Goal: Task Accomplishment & Management: Use online tool/utility

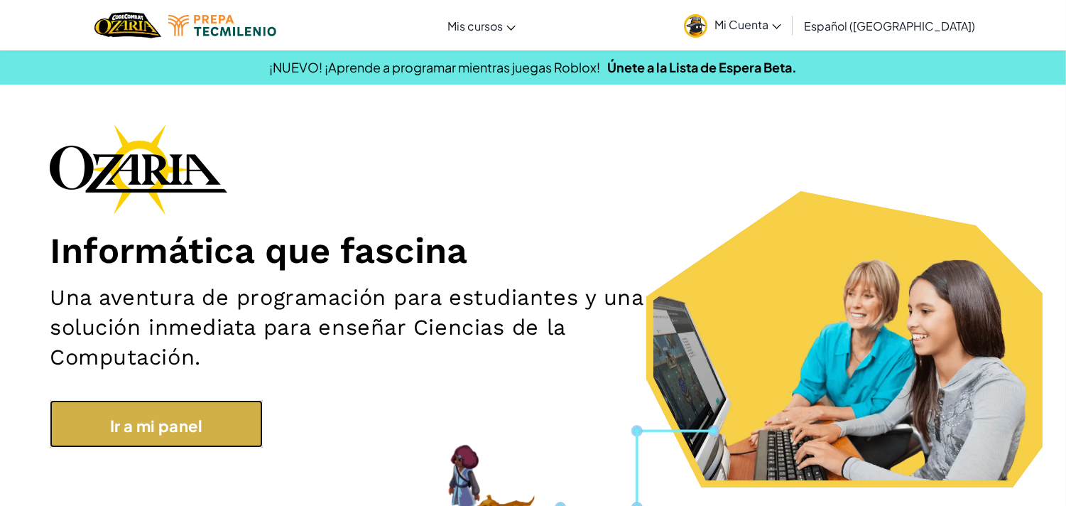
click at [176, 427] on font "Ir a mi panel" at bounding box center [156, 425] width 92 height 20
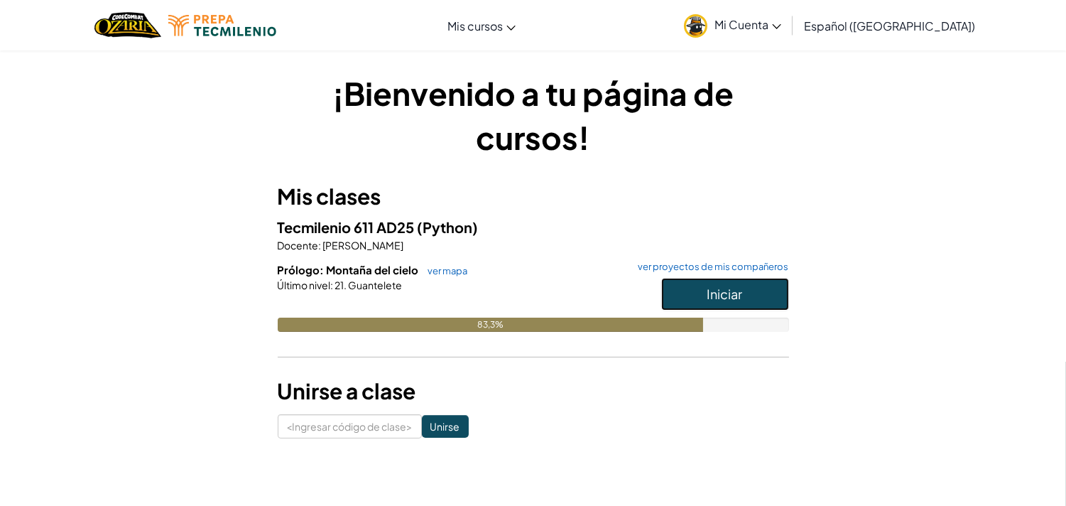
click at [727, 293] on font "Iniciar" at bounding box center [726, 294] width 36 height 16
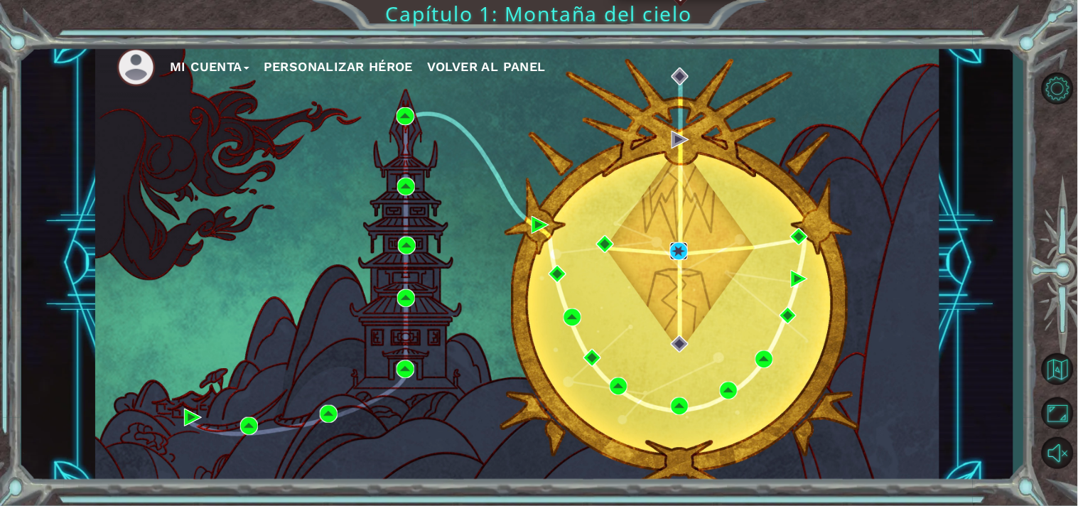
click at [673, 257] on img at bounding box center [679, 251] width 18 height 18
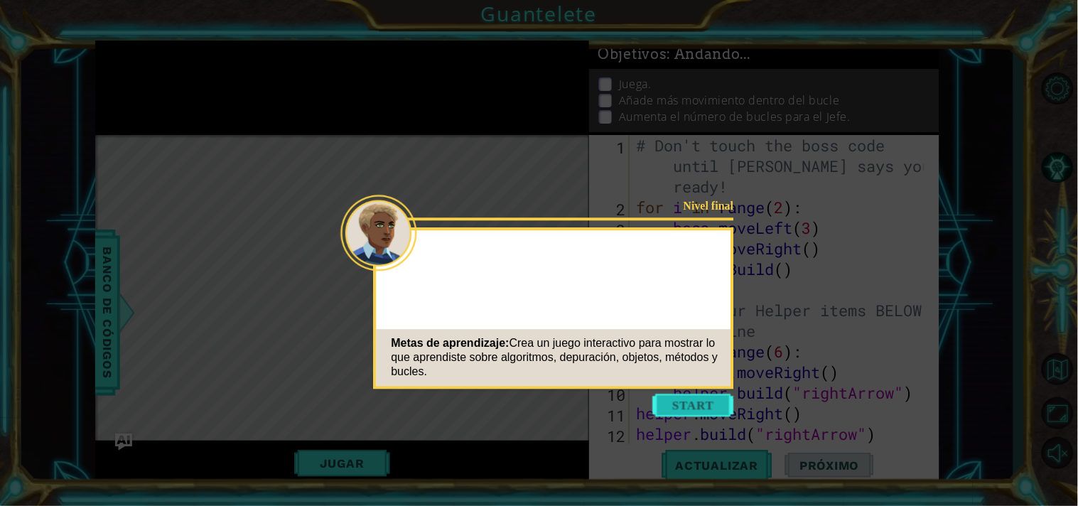
click at [697, 399] on button "Start" at bounding box center [693, 405] width 81 height 23
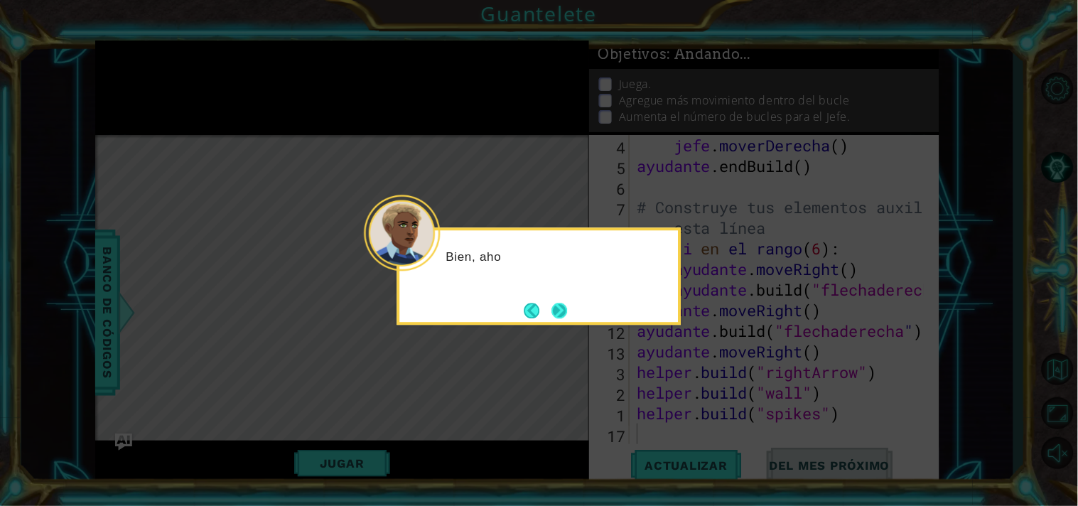
click at [559, 308] on button "Próximo" at bounding box center [559, 311] width 16 height 16
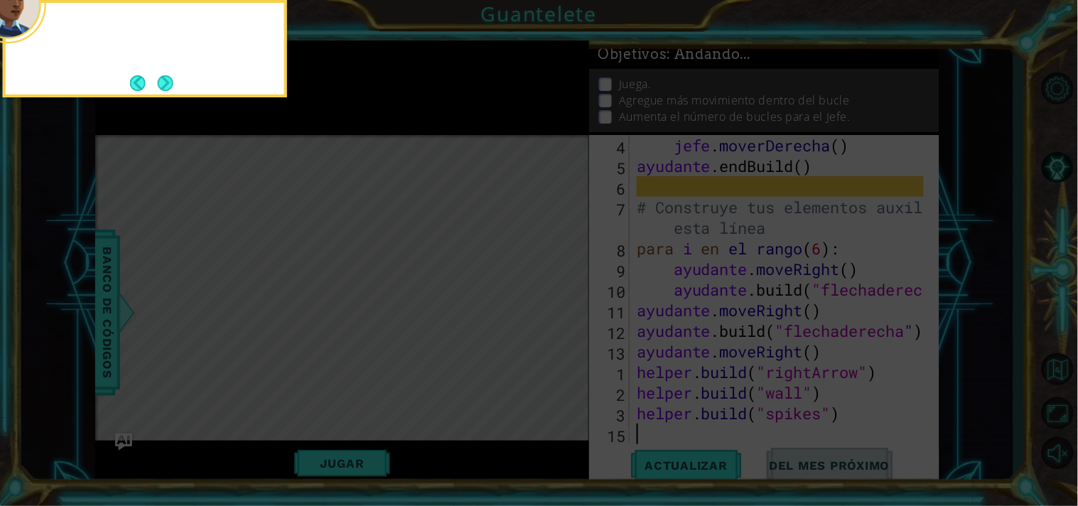
scroll to position [102, 0]
click at [168, 82] on button "Próximo" at bounding box center [166, 83] width 16 height 16
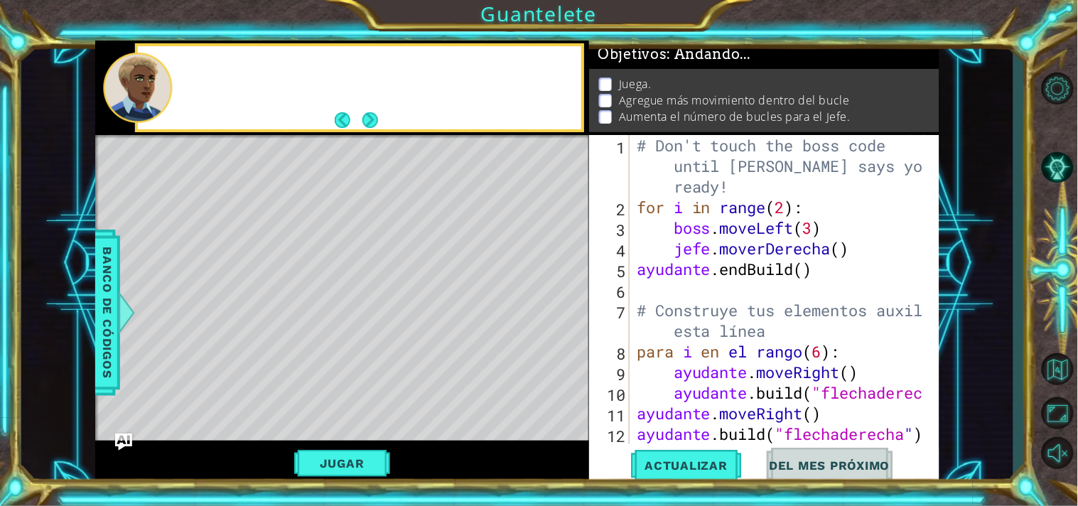
scroll to position [0, 0]
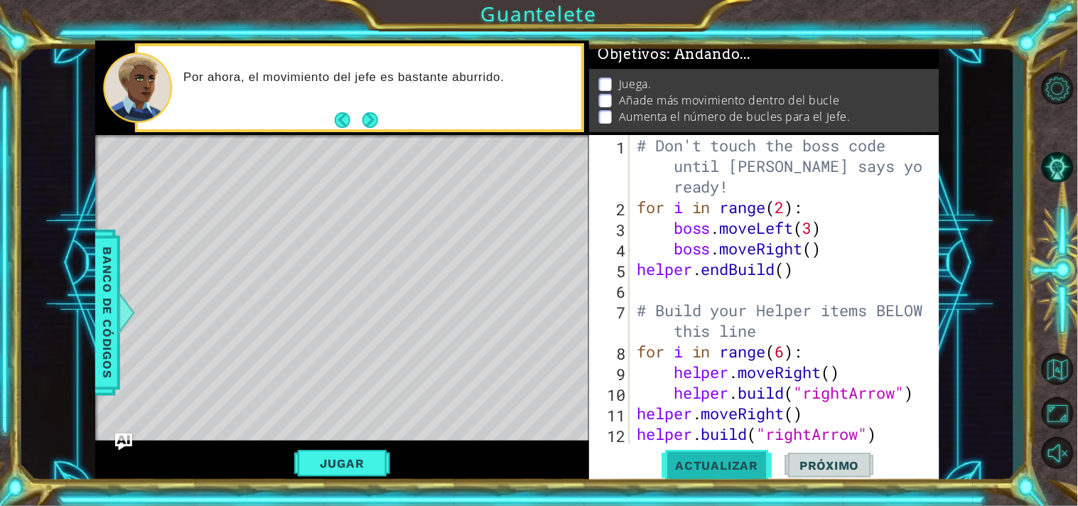
click at [718, 457] on button "Actualizar" at bounding box center [717, 465] width 112 height 35
click at [661, 475] on button "Actualizar" at bounding box center [717, 465] width 112 height 35
click at [357, 466] on button "Jugar" at bounding box center [342, 463] width 96 height 27
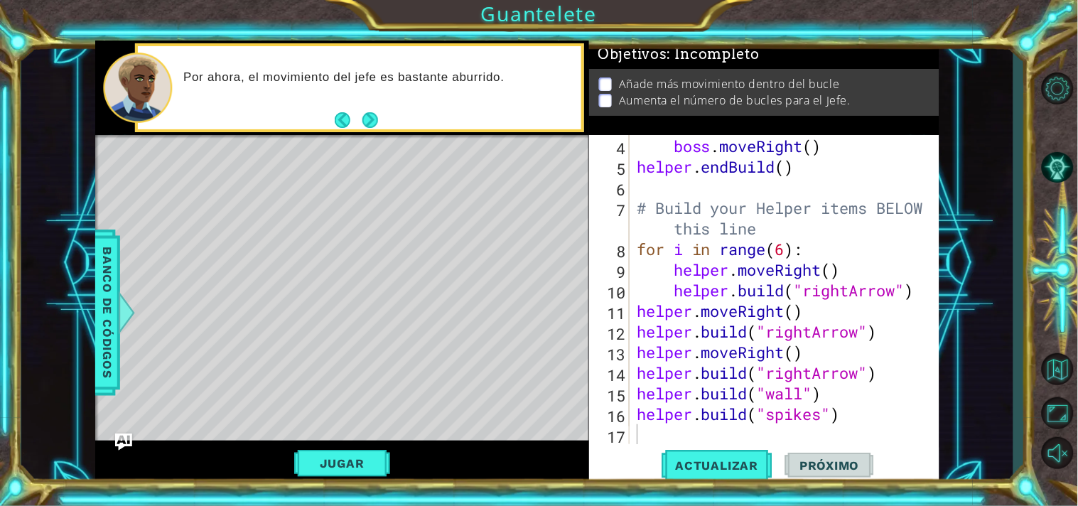
scroll to position [102, 0]
click at [848, 266] on div "boss . moveLeft ( 3 ) boss . moveRight ( ) helper . endBuild ( ) # Build your H…" at bounding box center [783, 290] width 298 height 350
click at [814, 249] on div "boss . moveLeft ( 3 ) boss . moveRight ( ) helper . endBuild ( ) # Build your H…" at bounding box center [783, 290] width 298 height 350
type textarea "for i in range(6):"
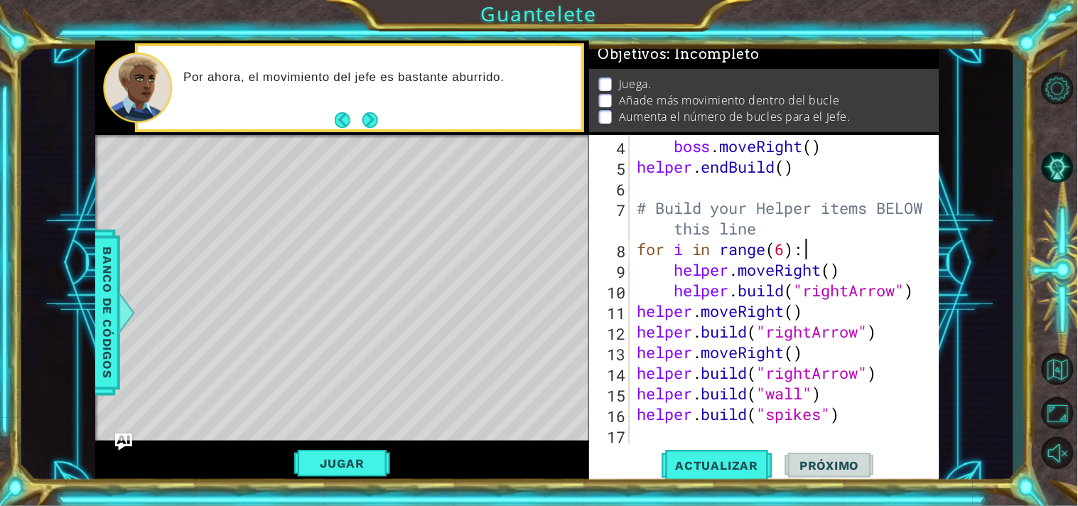
click at [860, 418] on div "boss . moveLeft ( 3 ) boss . moveRight ( ) helper . endBuild ( ) # Build your H…" at bounding box center [783, 290] width 298 height 350
click at [883, 372] on div "boss . moveLeft ( 3 ) boss . moveRight ( ) helper . endBuild ( ) # Build your H…" at bounding box center [783, 290] width 298 height 350
type textarea "[DOMAIN_NAME]("rightArrow")"
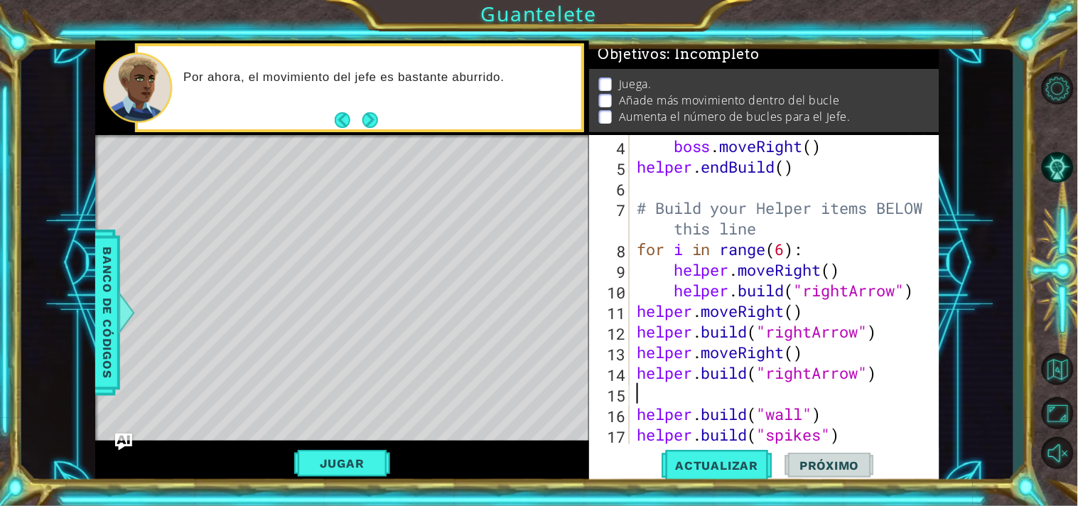
click at [831, 409] on div "boss . moveLeft ( 3 ) boss . moveRight ( ) helper . endBuild ( ) # Build your H…" at bounding box center [783, 290] width 298 height 350
type textarea "[DOMAIN_NAME]("wall")"
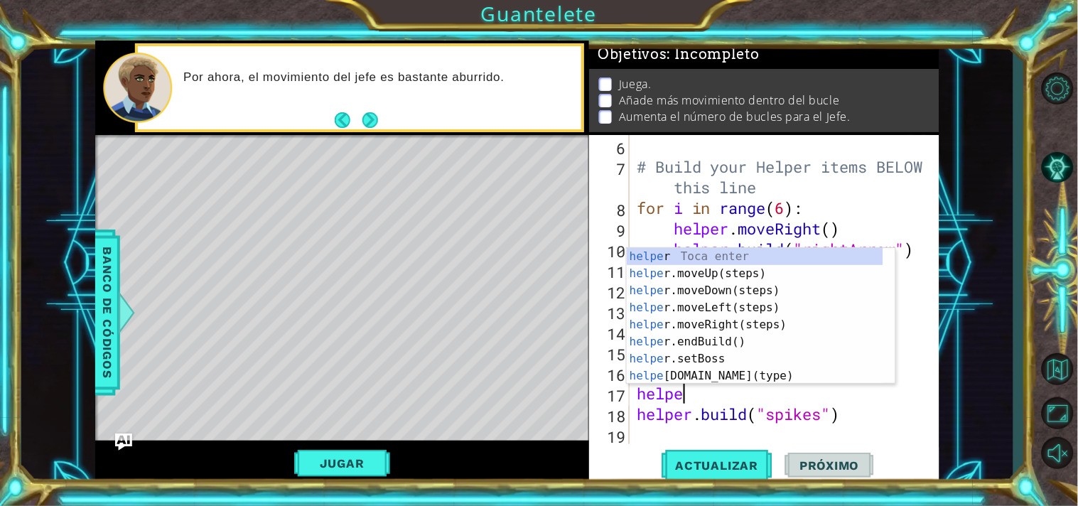
scroll to position [0, 1]
type textarea "helper"
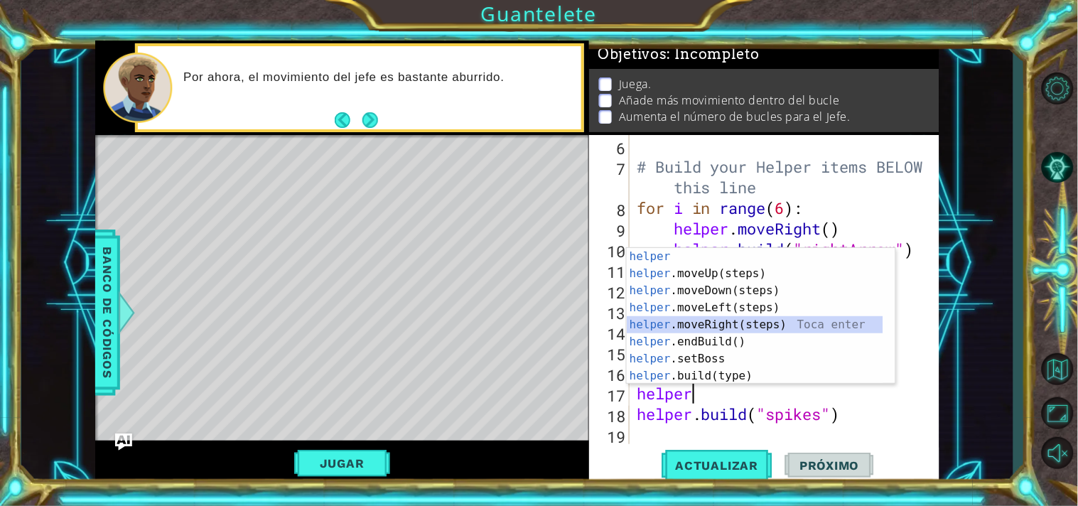
click at [733, 322] on div "helper Toca enter helper .moveUp(steps) Toca enter helper .moveDown(steps) Toca…" at bounding box center [755, 333] width 256 height 171
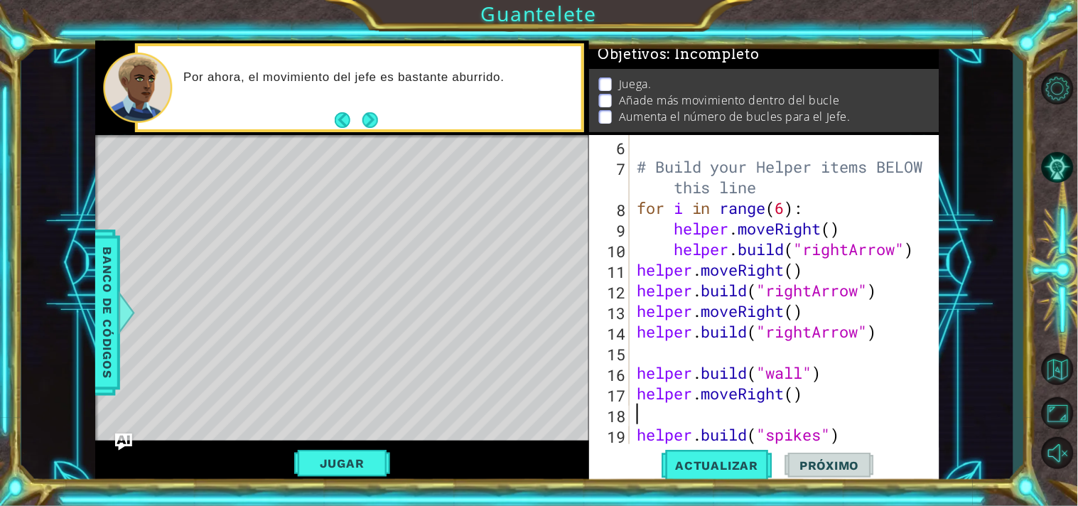
type textarea "helper.moveRight()"
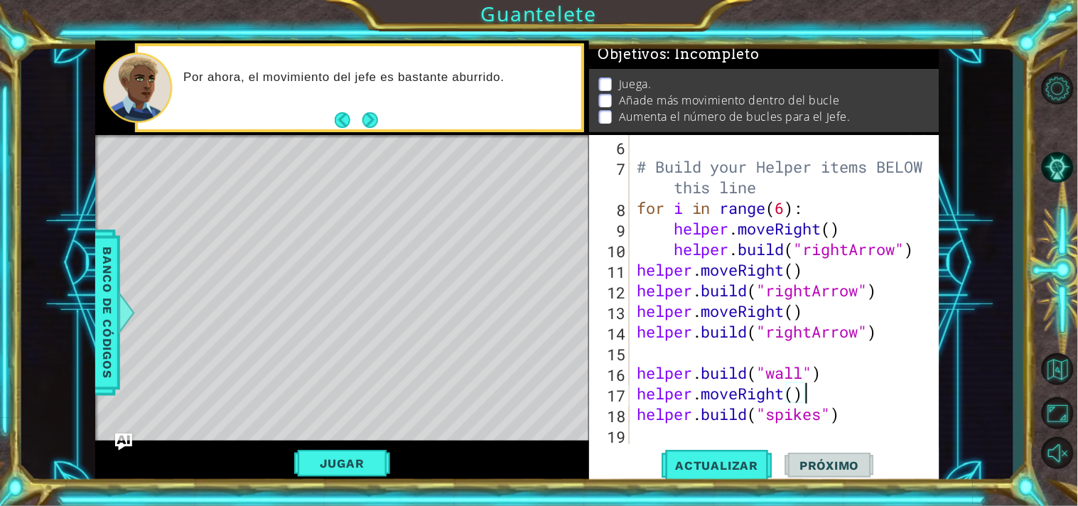
click at [801, 355] on div "helper . endBuild ( ) # Build your Helper items BELOW this line for i in range …" at bounding box center [783, 290] width 298 height 350
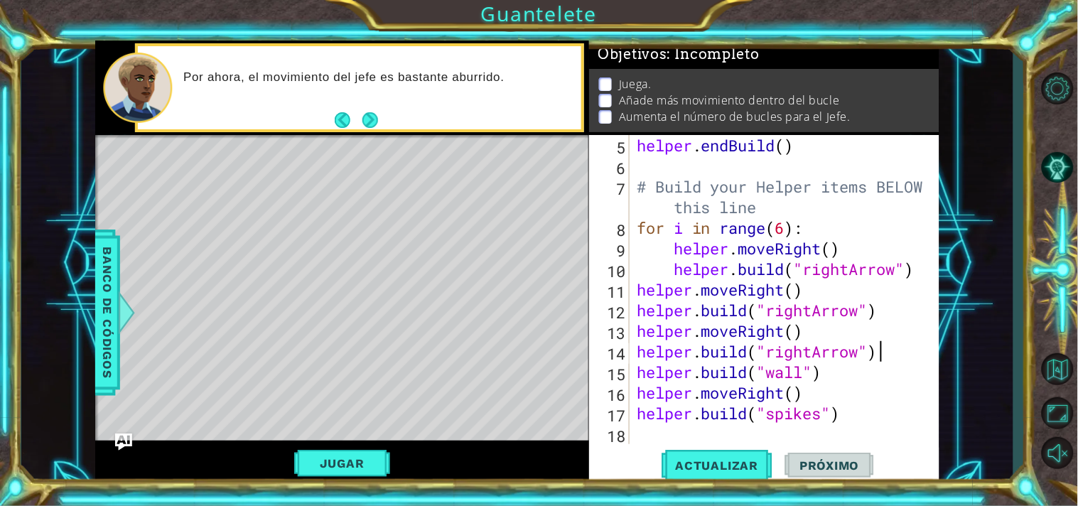
scroll to position [123, 0]
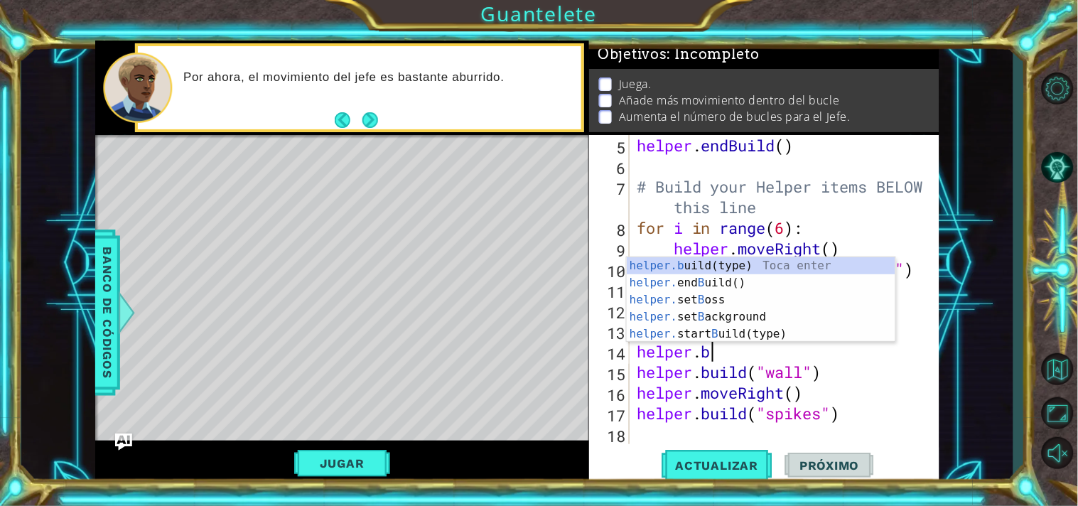
type textarea "helper."
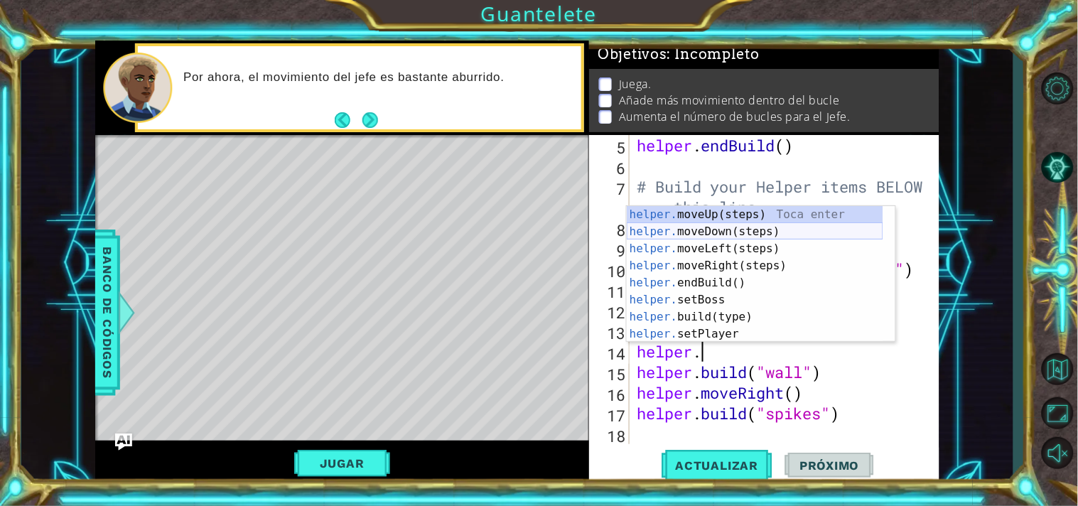
click at [716, 235] on div "helper. moveUp(steps) Toca enter helper. moveDown(steps) Toca enter helper. mov…" at bounding box center [755, 291] width 256 height 171
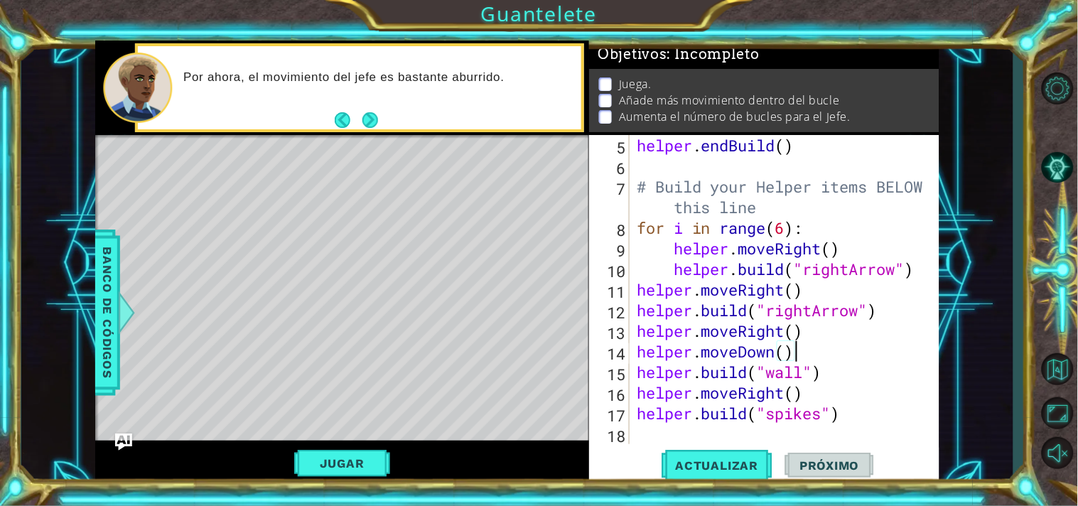
click at [840, 321] on div "helper . endBuild ( ) # Build your Helper items BELOW this line for i in range …" at bounding box center [783, 310] width 298 height 350
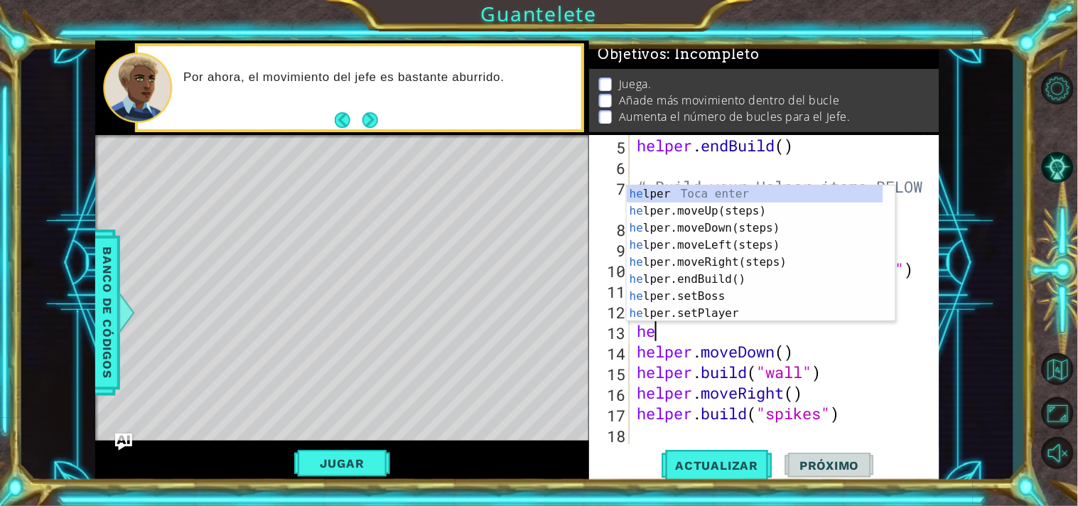
type textarea "h"
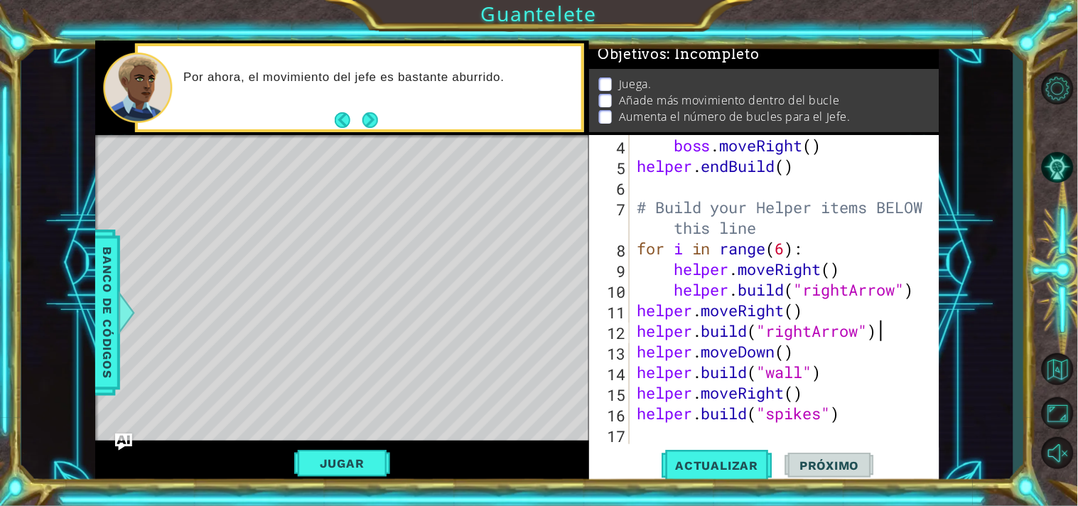
scroll to position [102, 0]
click at [635, 337] on div "boss . moveRight ( ) helper . endBuild ( ) # Build your Helper items BELOW this…" at bounding box center [783, 310] width 298 height 350
click at [805, 316] on div "boss . moveRight ( ) helper . endBuild ( ) # Build your Helper items BELOW this…" at bounding box center [783, 310] width 298 height 350
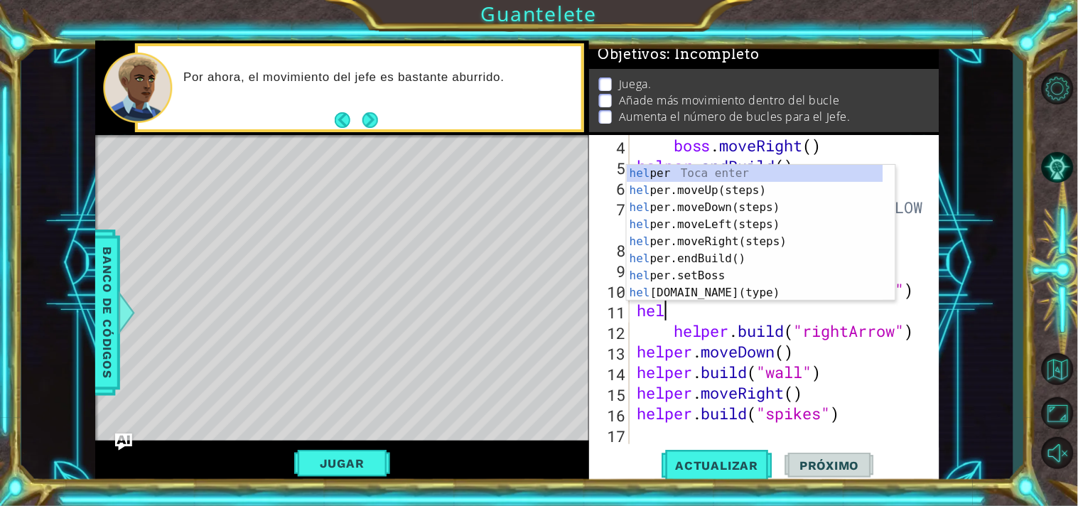
type textarea "h"
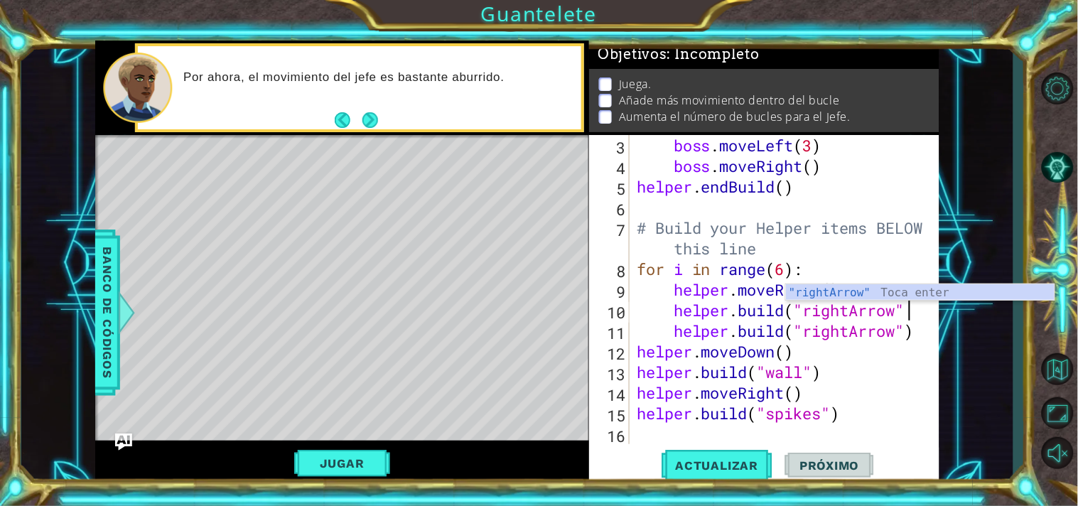
scroll to position [82, 0]
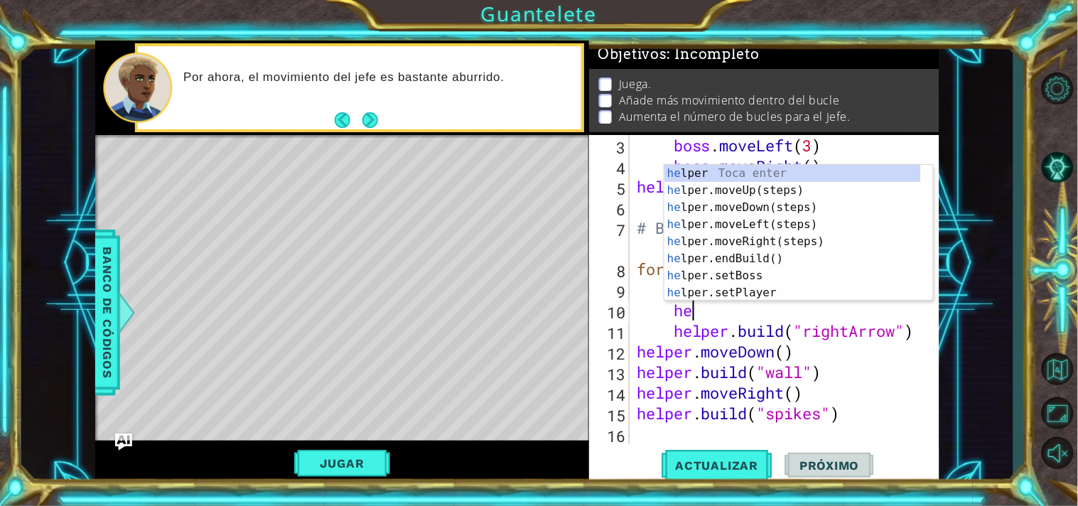
type textarea "h"
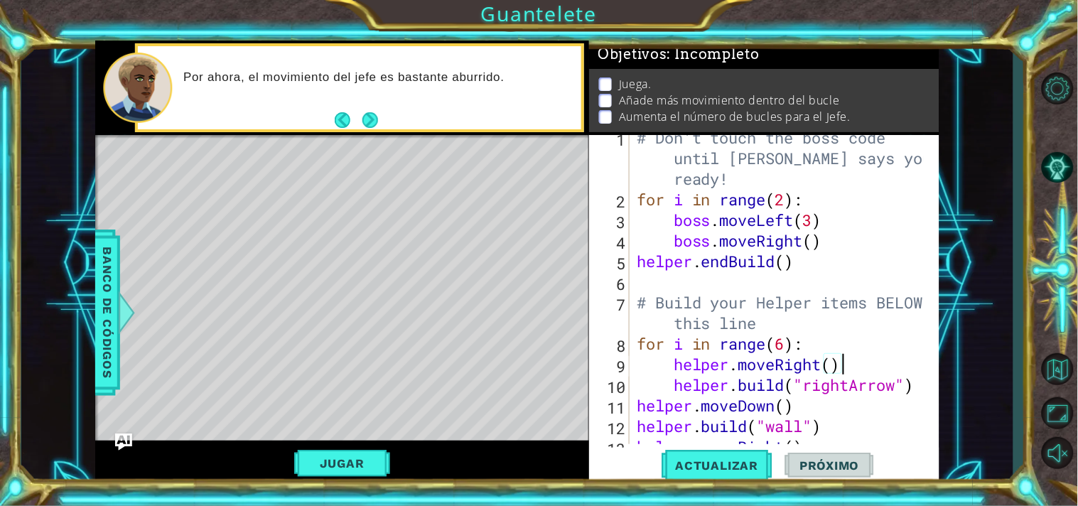
scroll to position [0, 0]
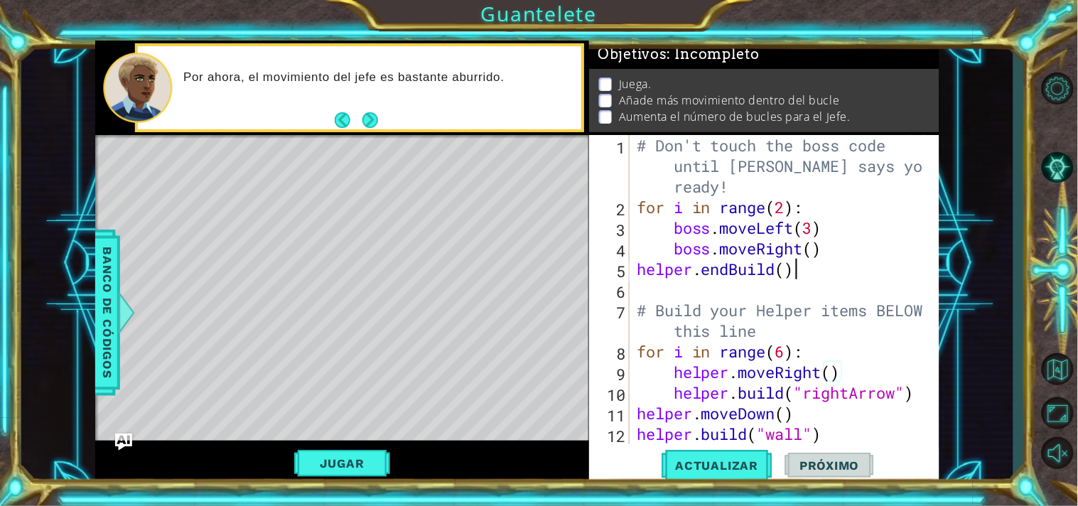
click at [812, 279] on div "# Don't touch the boss code until [PERSON_NAME] says you're ready! for i in ran…" at bounding box center [783, 330] width 298 height 391
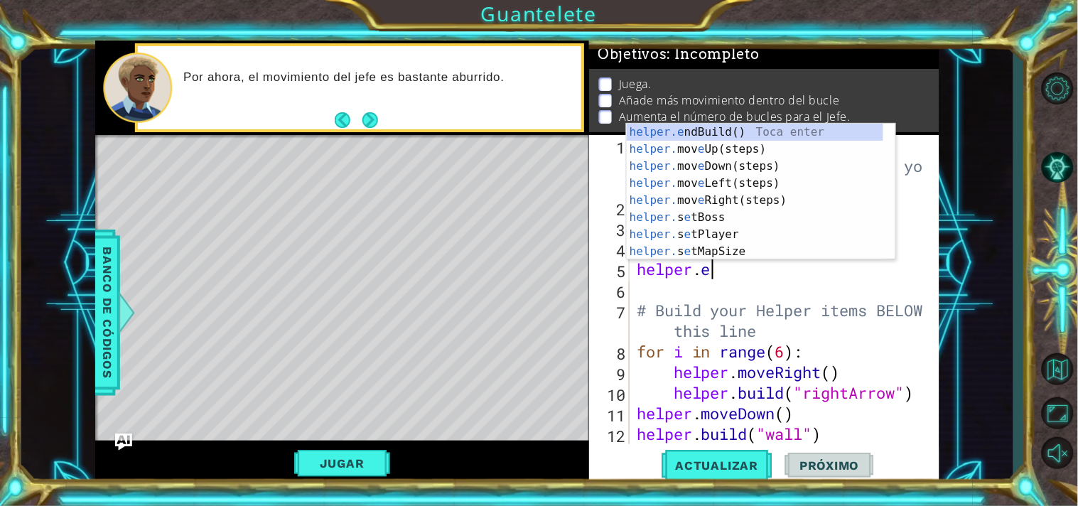
type textarea "h"
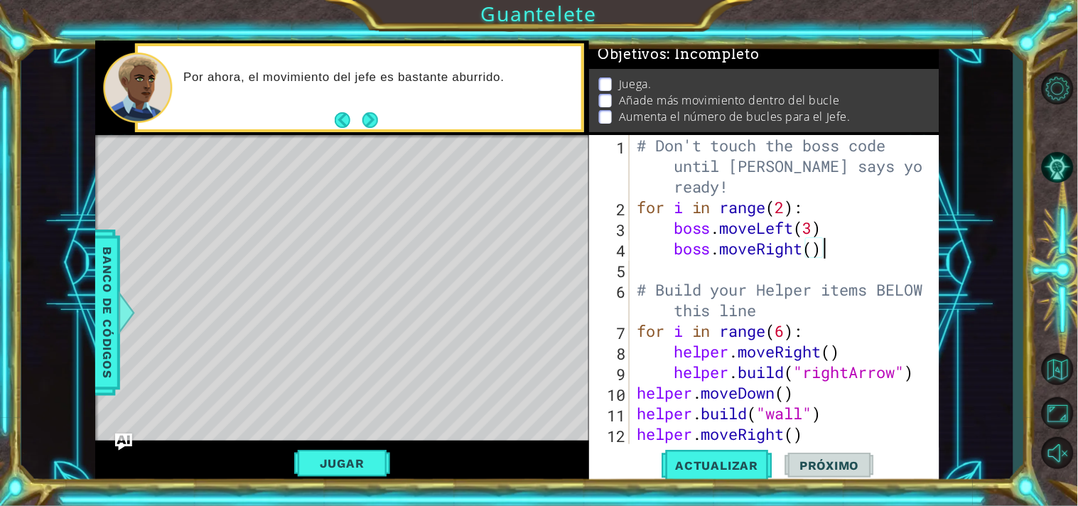
type textarea "boss.moveRight()"
click at [980, 374] on div "1 ההההההההההההההההההההההההההההההההההההההההההההההההההההההההההההההההההההההההההההה…" at bounding box center [517, 262] width 992 height 445
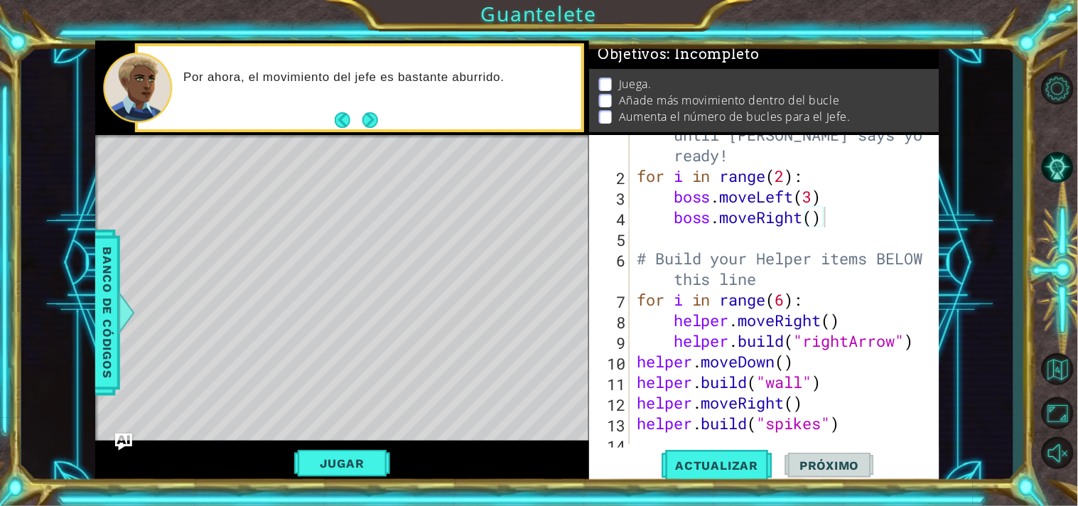
scroll to position [40, 0]
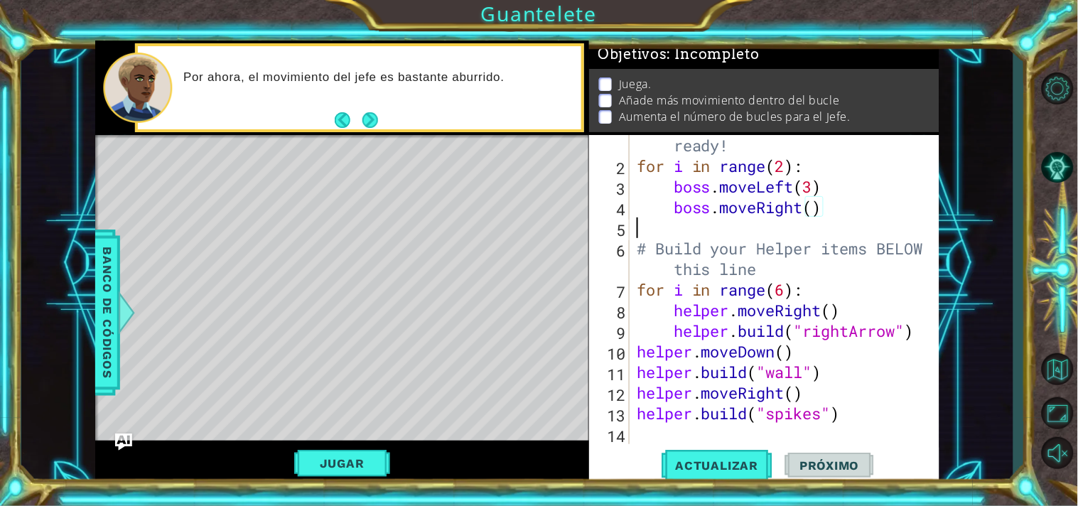
click at [671, 232] on div "# Don't touch the boss code until [PERSON_NAME] says you're ready! for i in ran…" at bounding box center [783, 289] width 298 height 391
type textarea "bo"
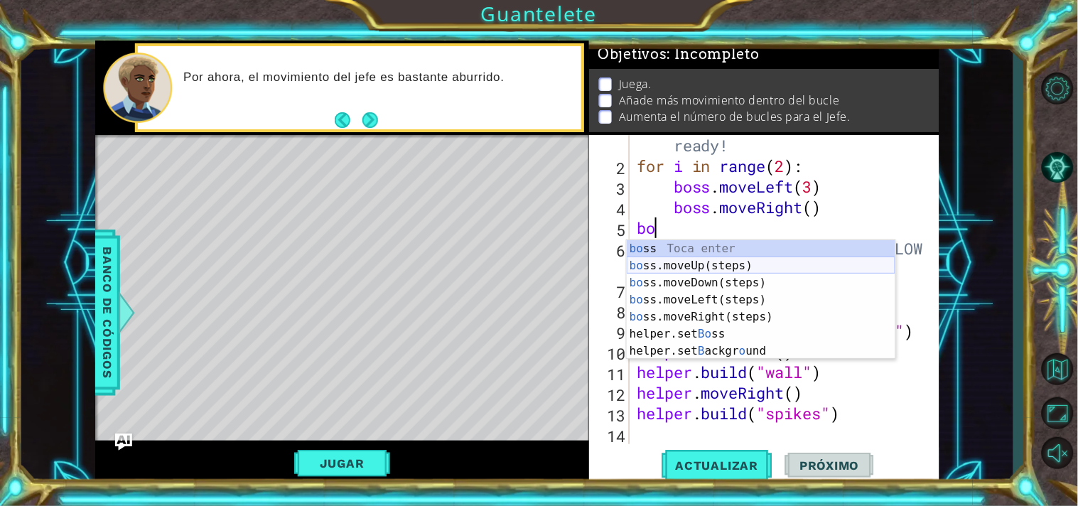
click at [711, 265] on div "bo ss Toca enter bo ss.moveUp(steps) Toca enter bo ss.moveDown(steps) Toca ente…" at bounding box center [761, 316] width 269 height 153
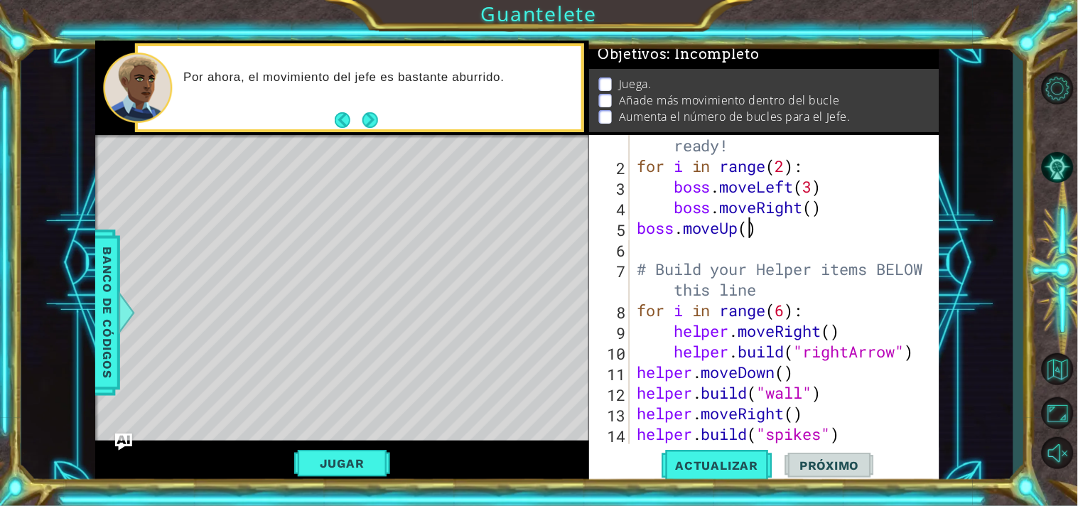
click at [748, 228] on div "# Don't touch the boss code until [PERSON_NAME] says you're ready! for i in ran…" at bounding box center [783, 289] width 298 height 391
type textarea "boss.moveUp(3)"
click at [647, 254] on div "# Don't touch the boss code until [PERSON_NAME] says you're ready! for i in ran…" at bounding box center [783, 289] width 298 height 391
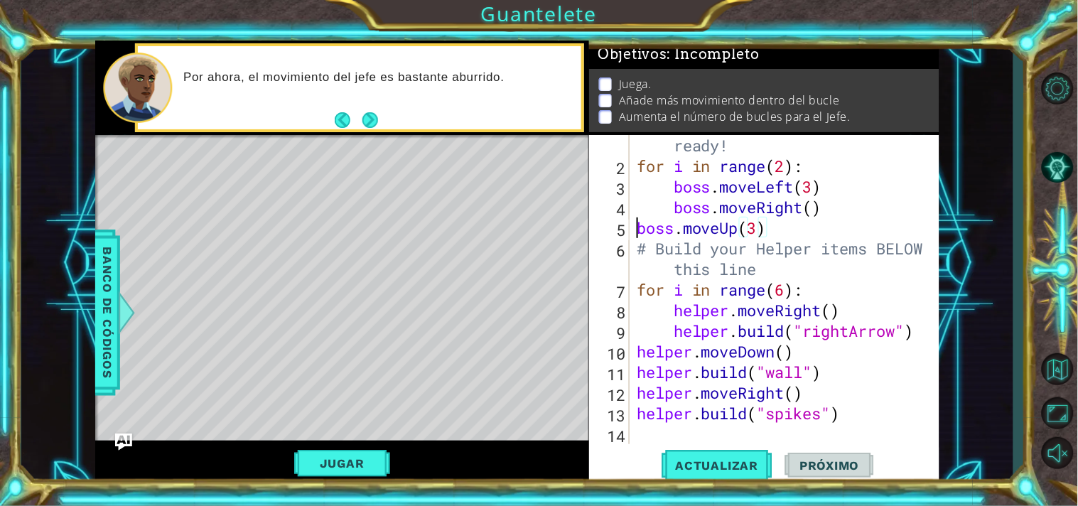
click at [637, 229] on div "# Don't touch the boss code until [PERSON_NAME] says you're ready! for i in ran…" at bounding box center [783, 289] width 298 height 391
click at [794, 237] on div "# Don't touch the boss code until [PERSON_NAME] says you're ready! for i in ran…" at bounding box center [783, 289] width 298 height 391
click at [819, 228] on div "# Don't touch the boss code until [PERSON_NAME] says you're ready! for i in ran…" at bounding box center [783, 289] width 298 height 391
type textarea "boss.moveUp(2)"
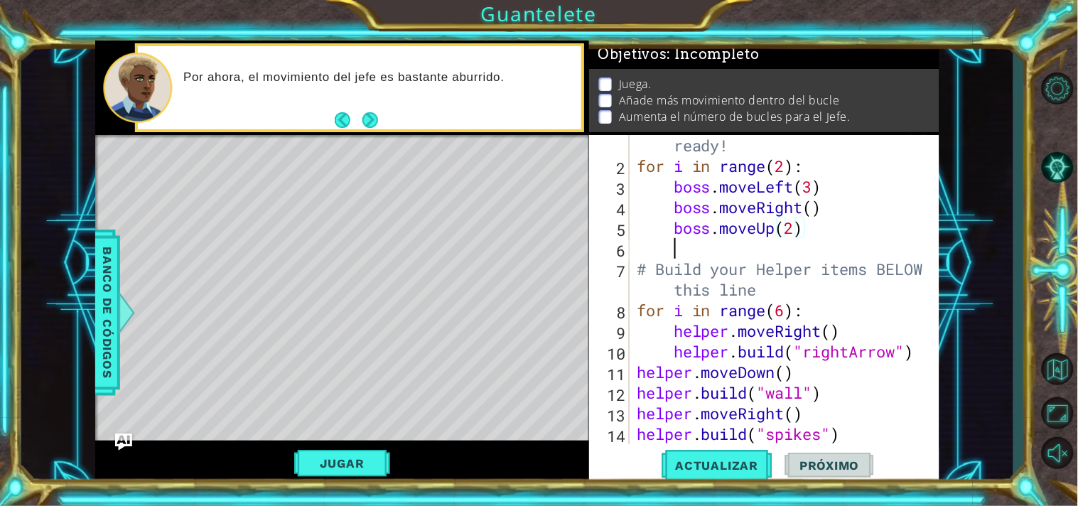
scroll to position [0, 1]
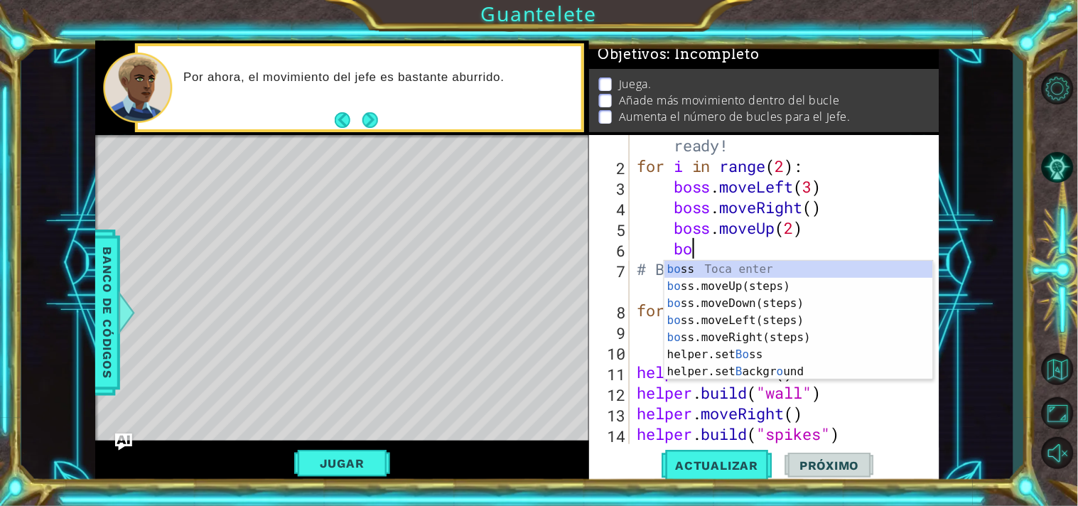
type textarea "boss"
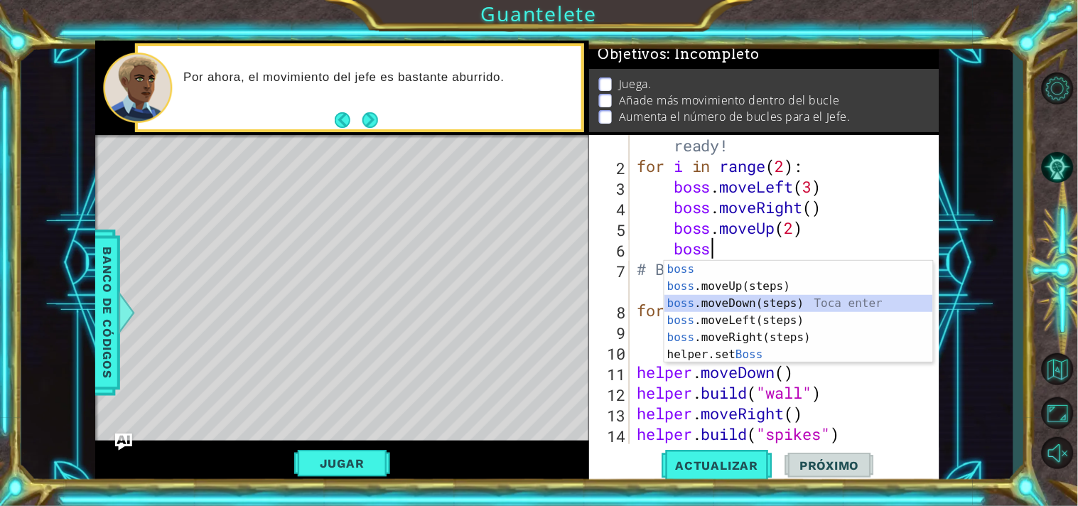
click at [743, 301] on div "boss Toca enter boss .moveUp(steps) Toca enter boss .moveDown(steps) Toca enter…" at bounding box center [798, 329] width 269 height 136
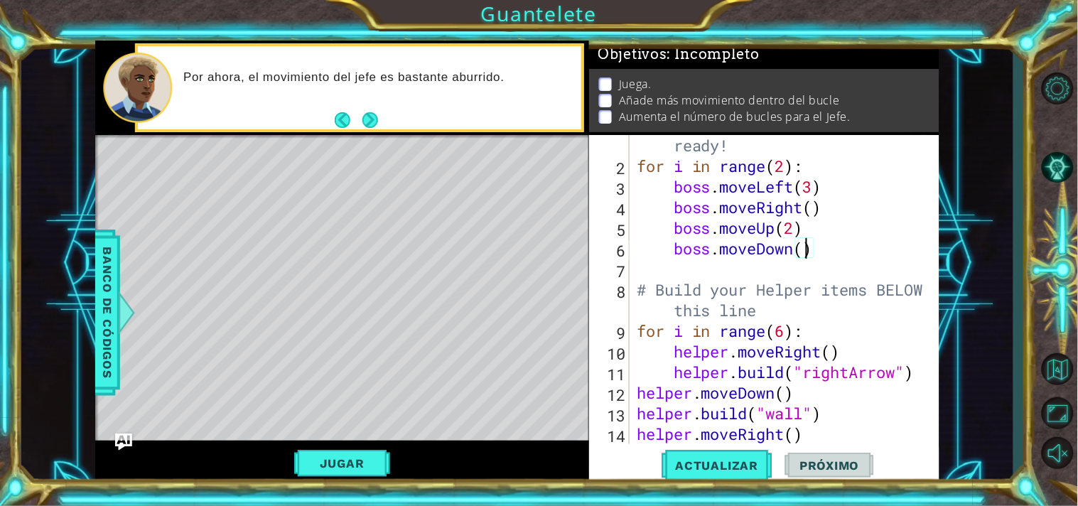
click at [806, 251] on div "# Don't touch the boss code until [PERSON_NAME] says you're ready! for i in ran…" at bounding box center [783, 289] width 298 height 391
type textarea "boss.moveDown(3)"
click at [732, 275] on div "# Don't touch the boss code until [PERSON_NAME] says you're ready! for i in ran…" at bounding box center [783, 289] width 298 height 391
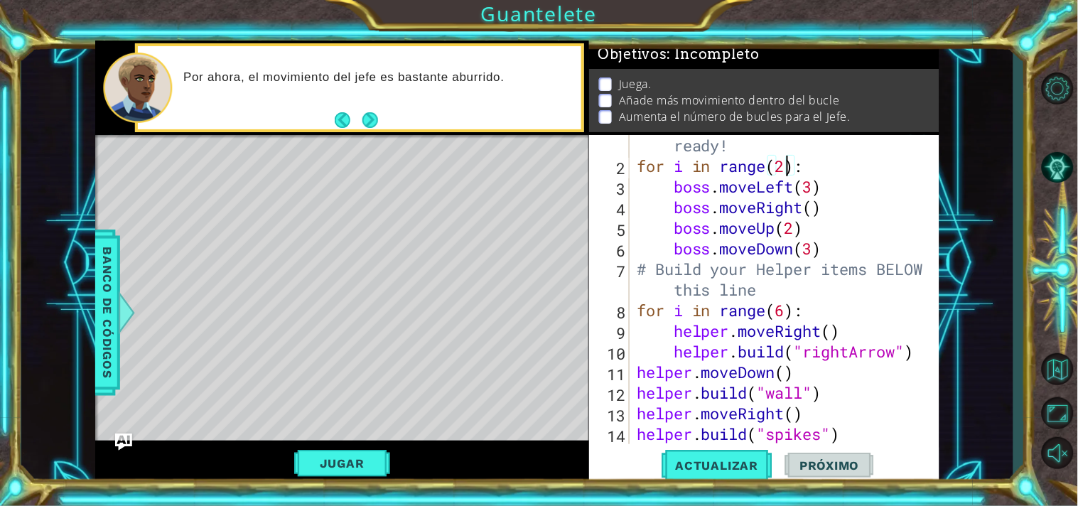
click at [784, 166] on div "# Don't touch the boss code until [PERSON_NAME] says you're ready! for i in ran…" at bounding box center [783, 289] width 298 height 391
click at [813, 256] on div "# Don't touch the boss code until [PERSON_NAME] says you're ready! for i in ran…" at bounding box center [783, 289] width 298 height 391
type textarea "boss.moveDown()"
click at [721, 473] on button "Actualizar" at bounding box center [717, 465] width 112 height 35
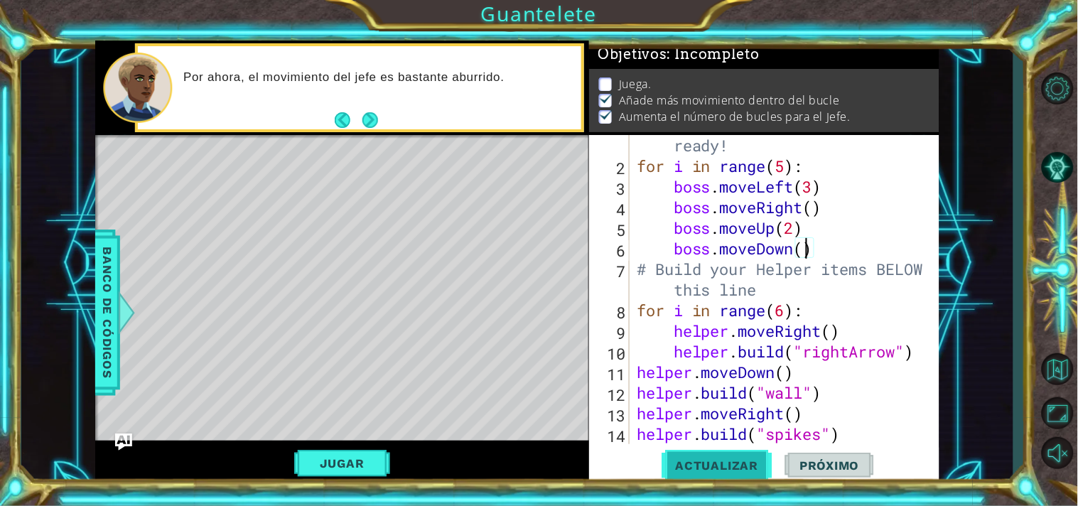
scroll to position [8, 0]
click at [357, 458] on button "Jugar" at bounding box center [342, 463] width 96 height 27
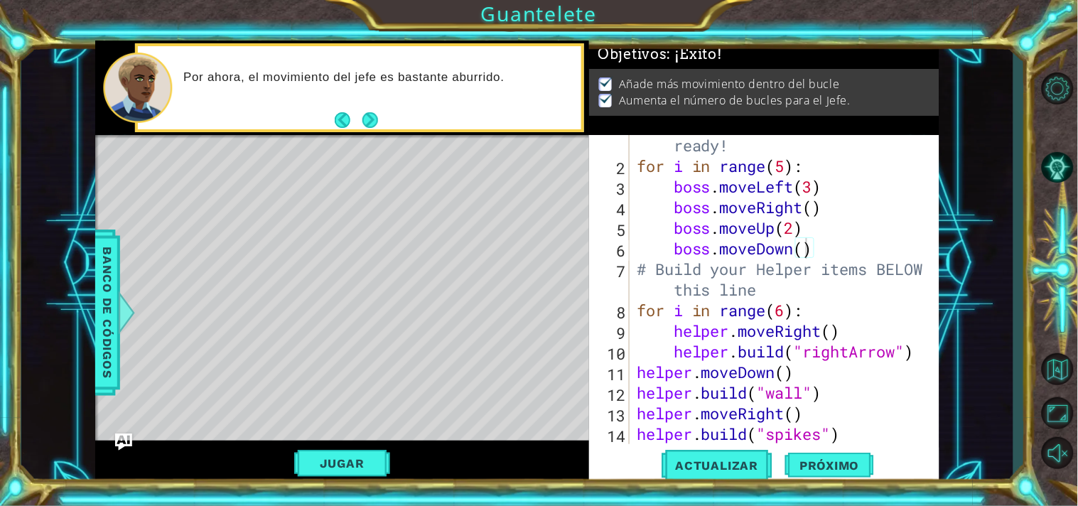
scroll to position [0, 0]
click at [843, 458] on button "Próximo" at bounding box center [829, 465] width 88 height 35
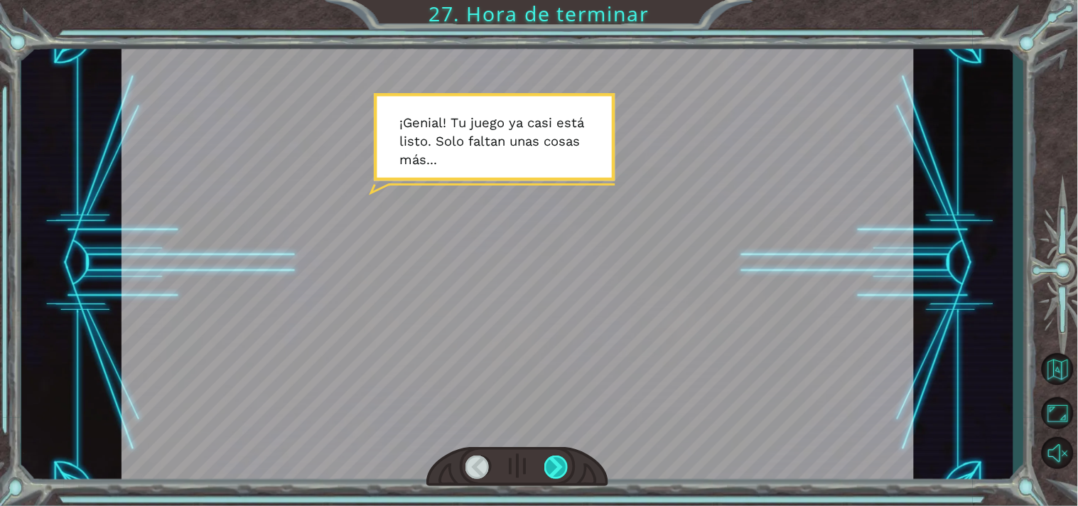
click at [553, 458] on div at bounding box center [556, 467] width 25 height 24
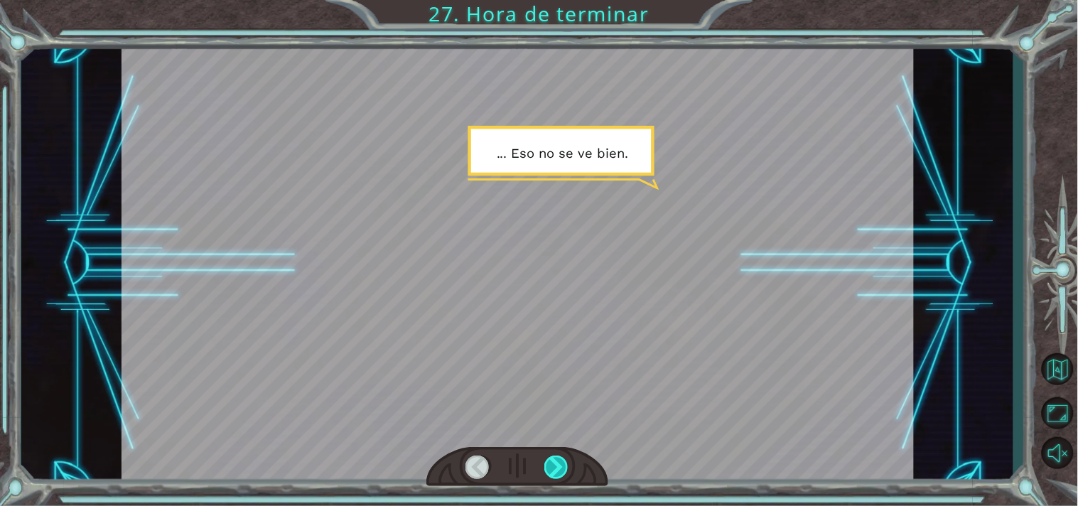
click at [553, 458] on div at bounding box center [556, 467] width 25 height 24
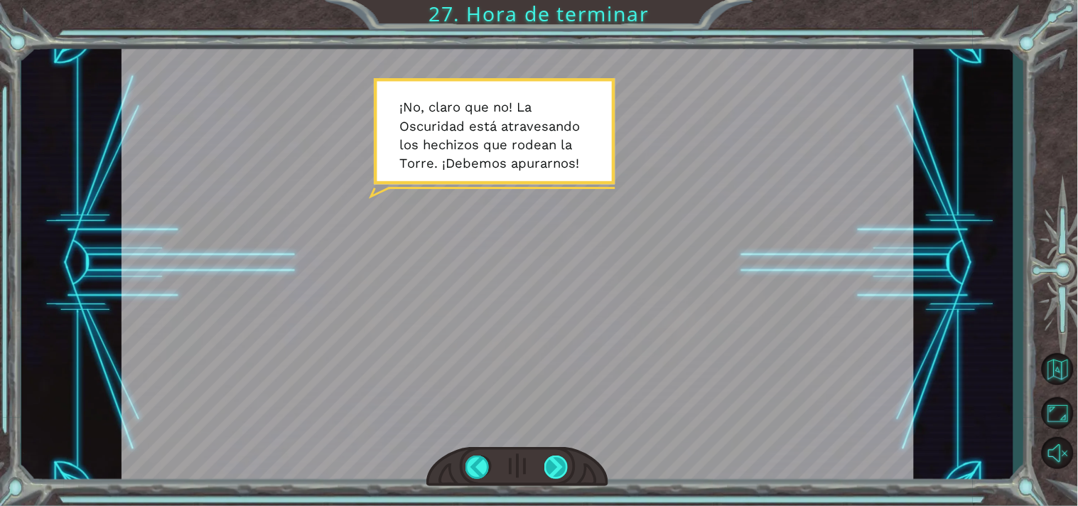
click at [554, 459] on div at bounding box center [556, 467] width 25 height 24
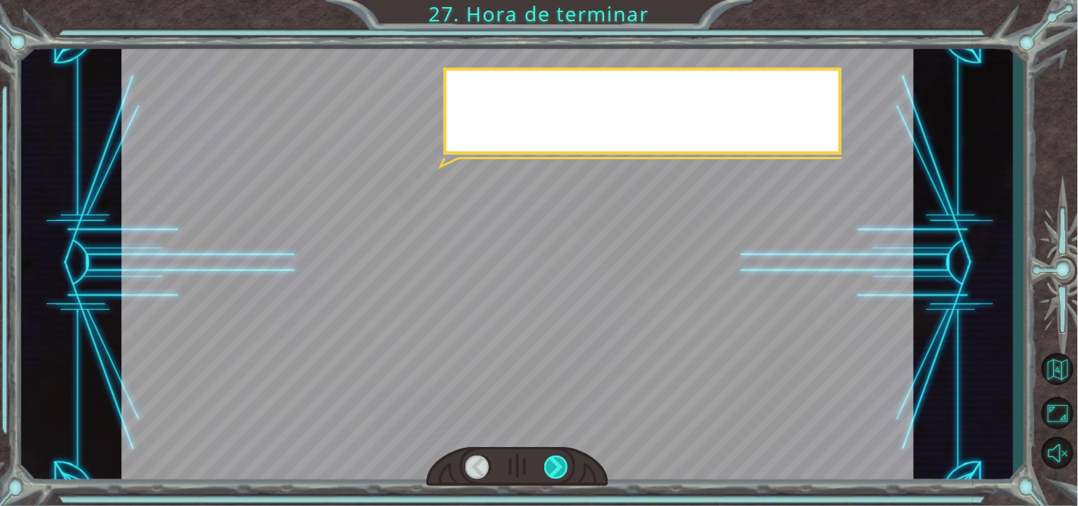
click at [553, 459] on div at bounding box center [556, 467] width 25 height 24
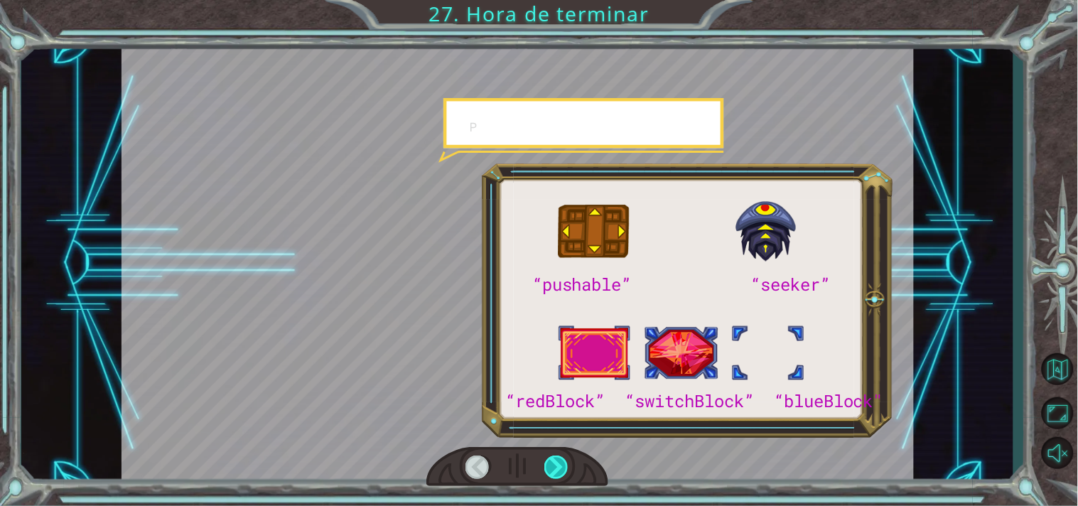
click at [553, 459] on div at bounding box center [556, 467] width 25 height 24
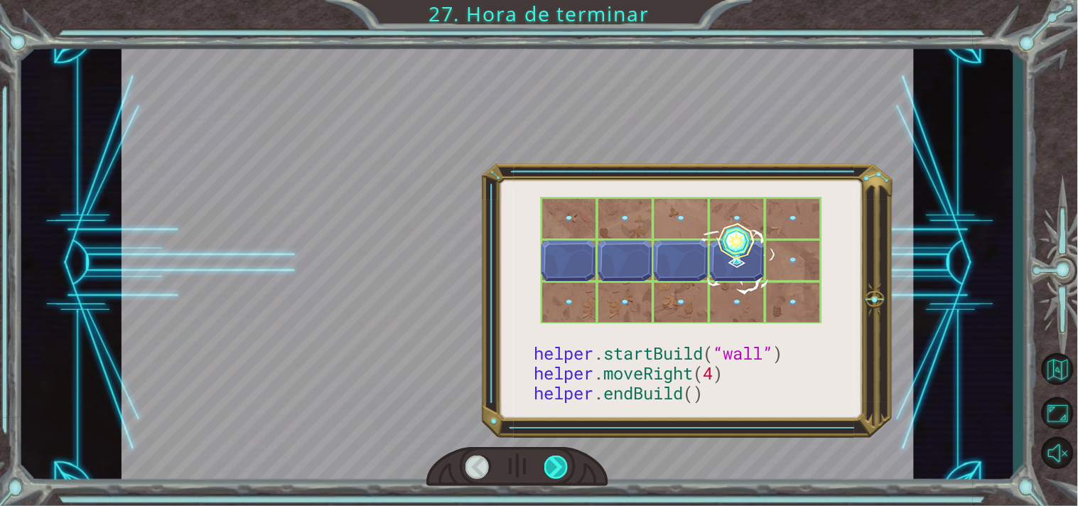
click at [553, 459] on div at bounding box center [556, 467] width 25 height 24
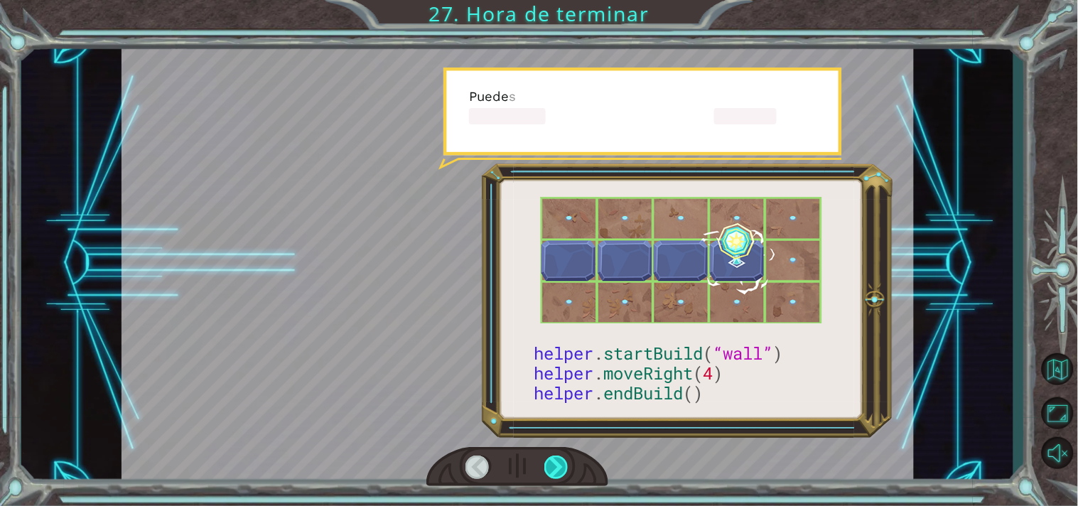
click at [553, 459] on div at bounding box center [556, 467] width 25 height 24
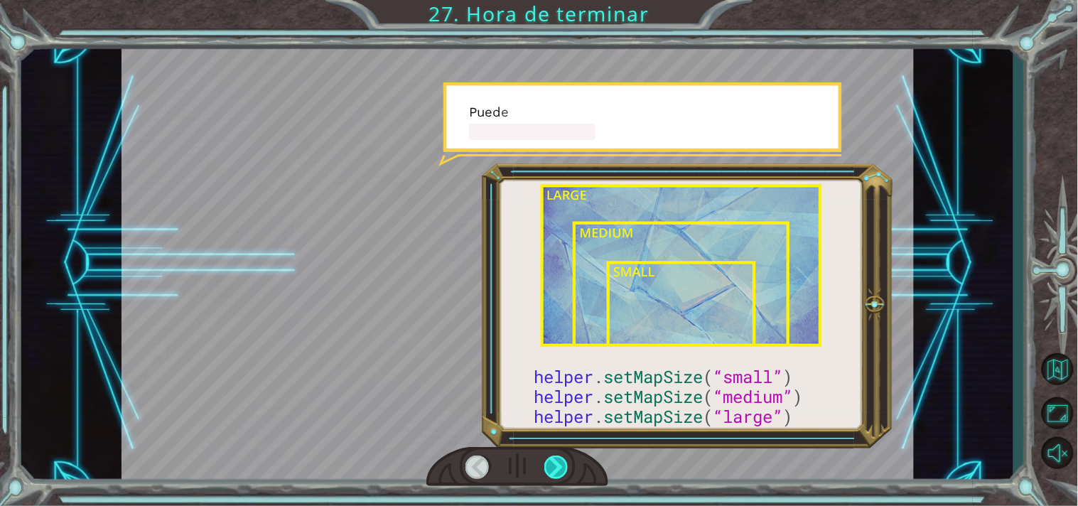
click at [553, 459] on div at bounding box center [556, 467] width 25 height 24
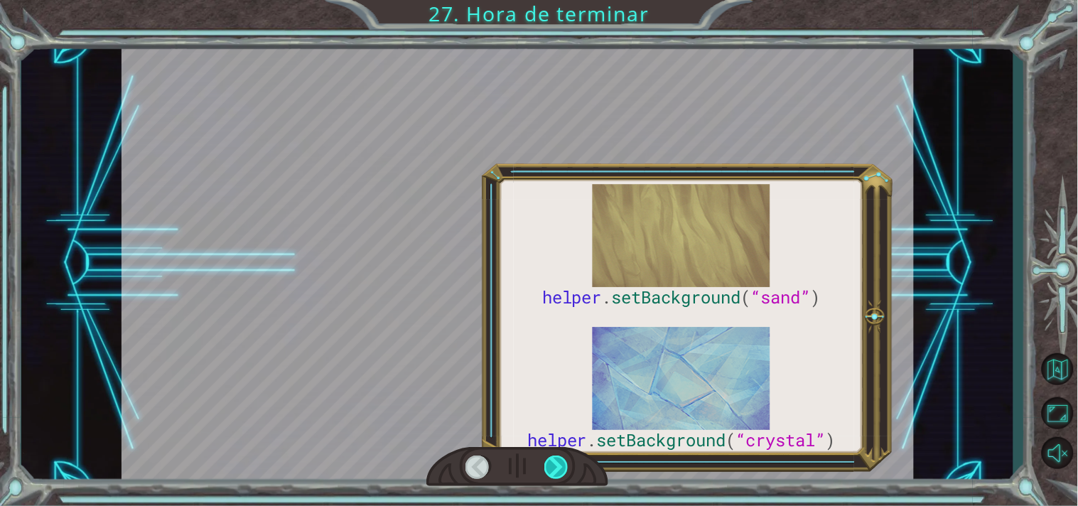
click at [553, 459] on div at bounding box center [556, 467] width 25 height 24
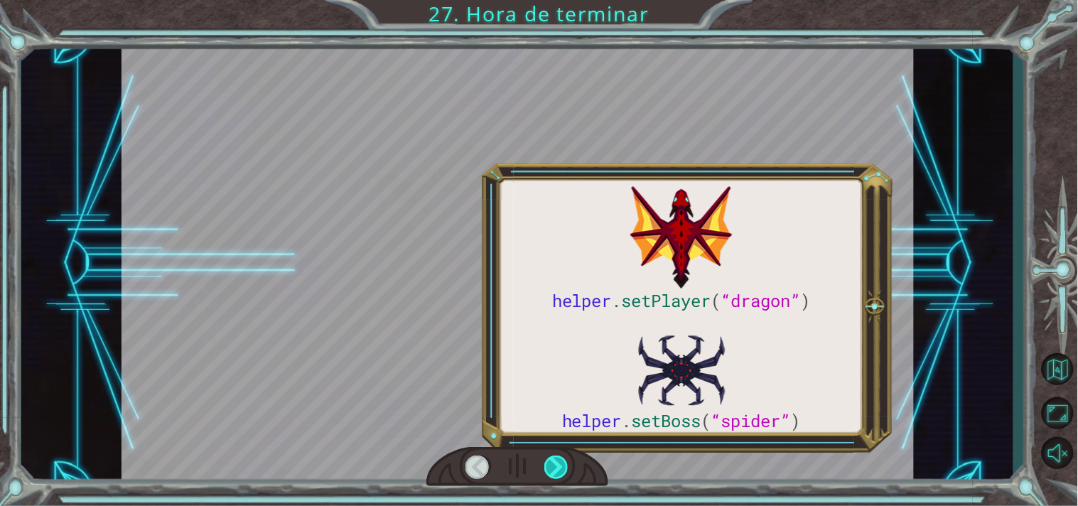
click at [553, 459] on div at bounding box center [556, 467] width 25 height 24
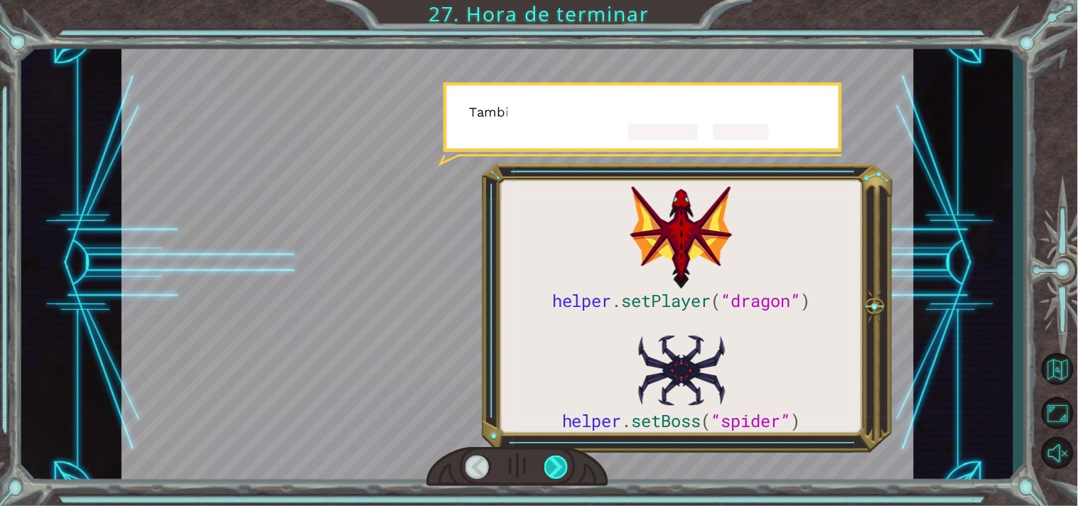
click at [553, 459] on div at bounding box center [556, 467] width 25 height 24
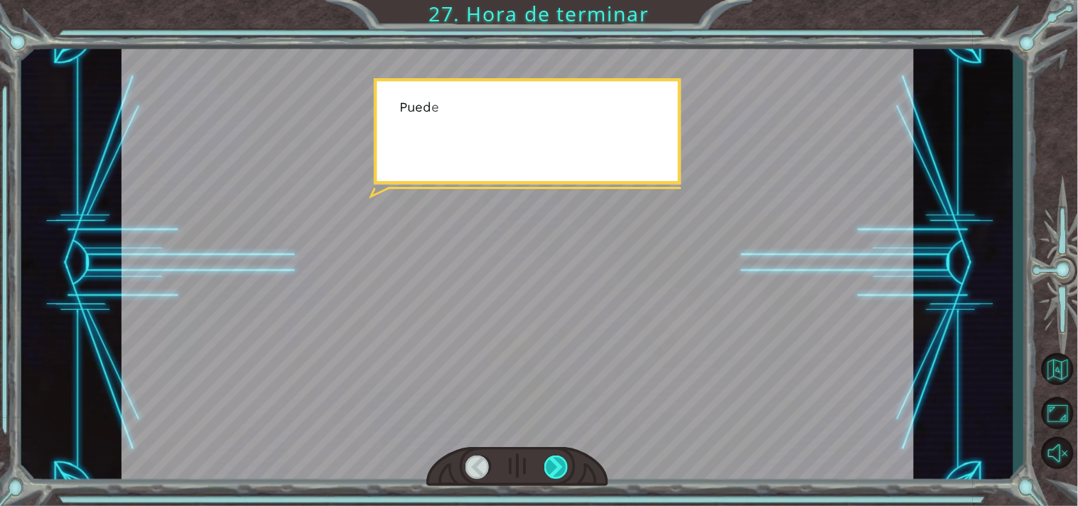
click at [553, 459] on div at bounding box center [556, 467] width 25 height 24
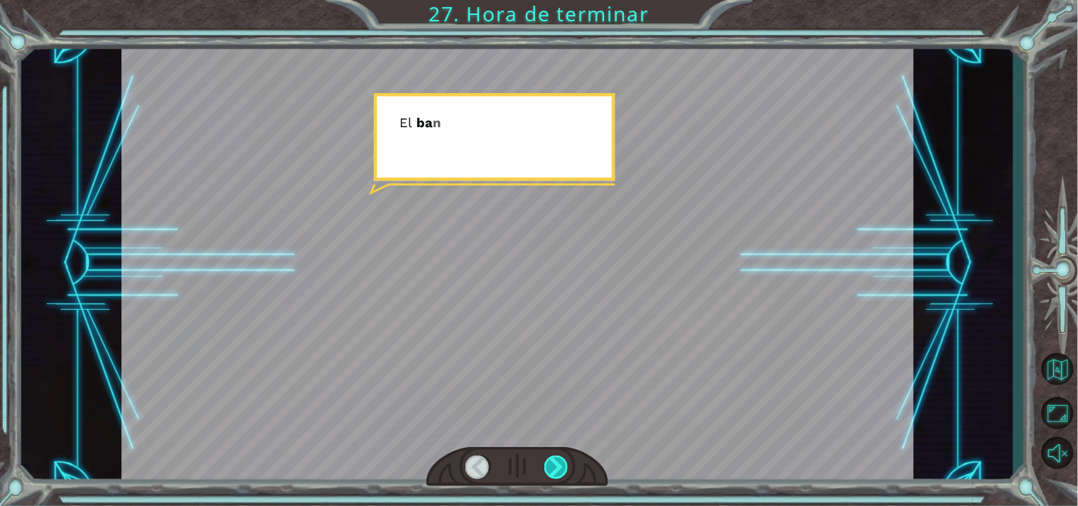
click at [553, 459] on div at bounding box center [556, 467] width 25 height 24
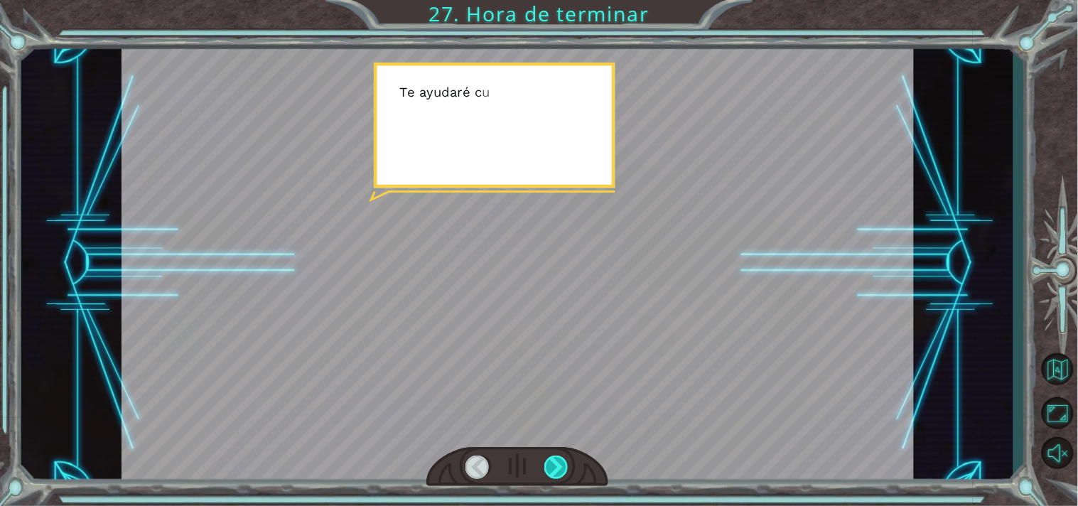
click at [553, 459] on div at bounding box center [556, 467] width 25 height 24
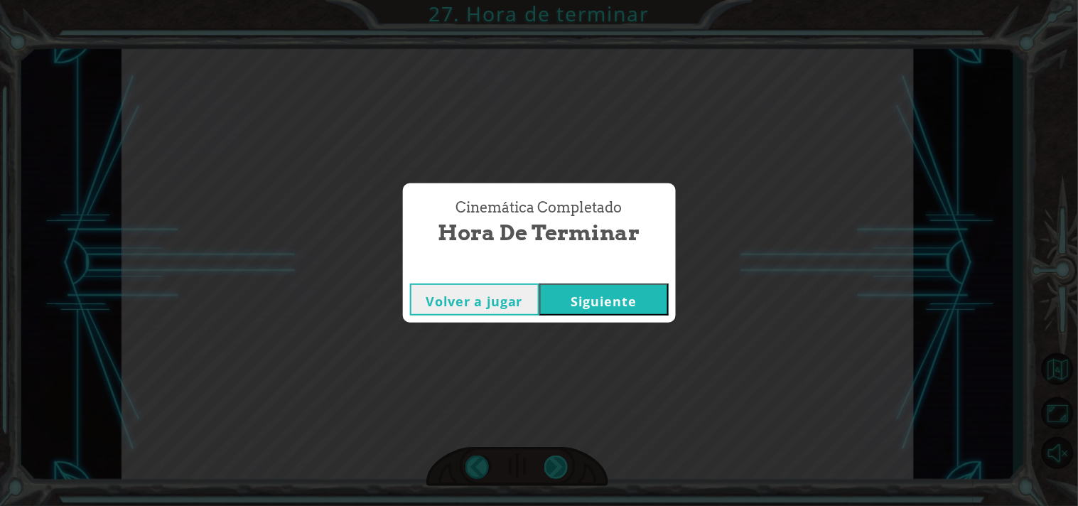
click at [553, 459] on div "Cinemática Completado Hora de terminar Volver a jugar [GEOGRAPHIC_DATA]" at bounding box center [539, 253] width 1078 height 506
click at [605, 293] on button "Siguiente" at bounding box center [603, 299] width 129 height 32
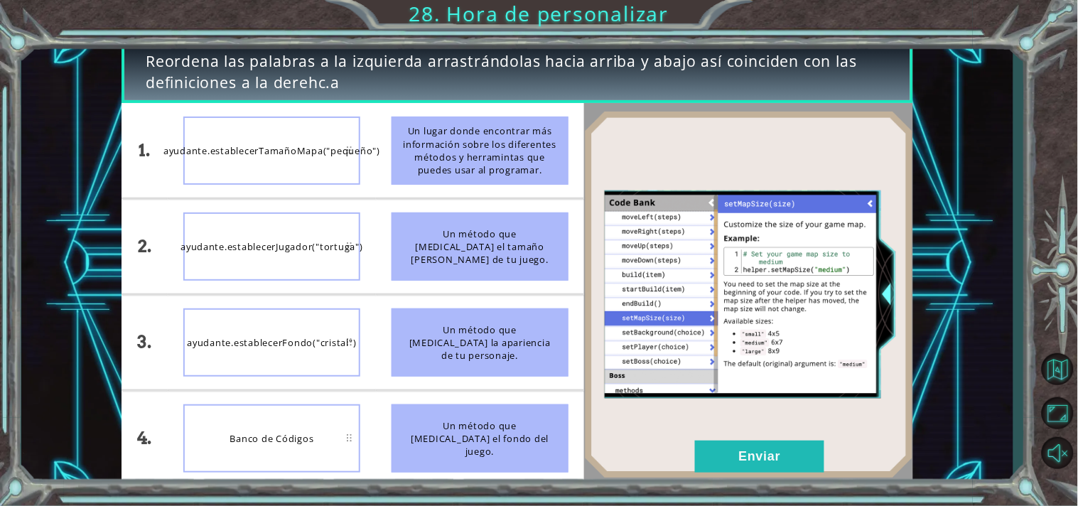
drag, startPoint x: 489, startPoint y: 164, endPoint x: 484, endPoint y: 222, distance: 58.5
click at [484, 222] on ul "Un lugar donde encontrar más información sobre los diferentes métodos y herrami…" at bounding box center [480, 294] width 208 height 382
drag, startPoint x: 457, startPoint y: 146, endPoint x: 416, endPoint y: 185, distance: 56.3
click at [416, 185] on li "Un lugar donde encontrar más información sobre los diferentes métodos y herrami…" at bounding box center [480, 150] width 208 height 94
drag, startPoint x: 401, startPoint y: 157, endPoint x: 389, endPoint y: 165, distance: 13.8
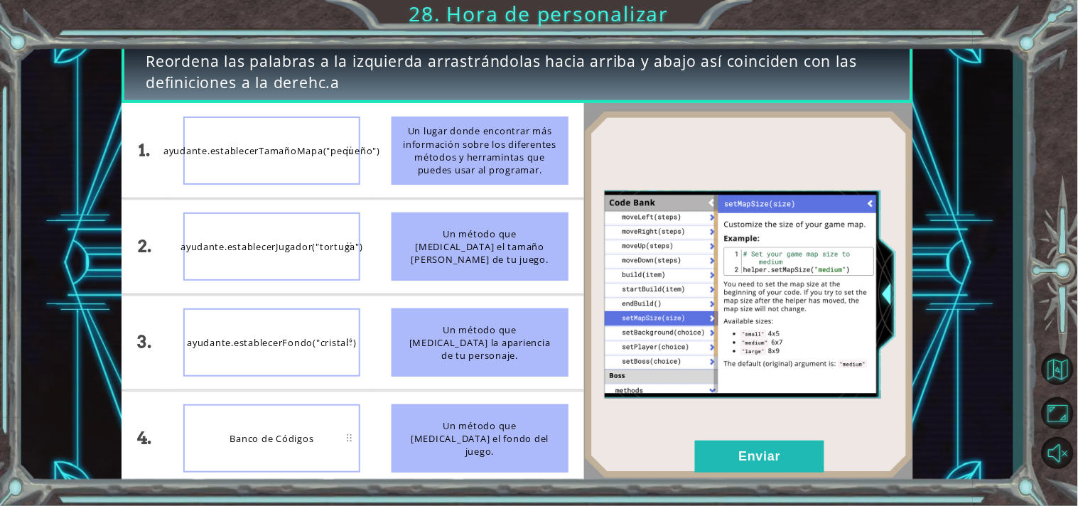
click at [389, 165] on li "Un lugar donde encontrar más información sobre los diferentes métodos y herrami…" at bounding box center [480, 150] width 208 height 94
drag, startPoint x: 389, startPoint y: 165, endPoint x: 403, endPoint y: 193, distance: 31.5
click at [403, 193] on li "Un lugar donde encontrar más información sobre los diferentes métodos y herrami…" at bounding box center [480, 150] width 208 height 94
click at [391, 153] on li "Un lugar donde encontrar más información sobre los diferentes métodos y herrami…" at bounding box center [480, 150] width 208 height 94
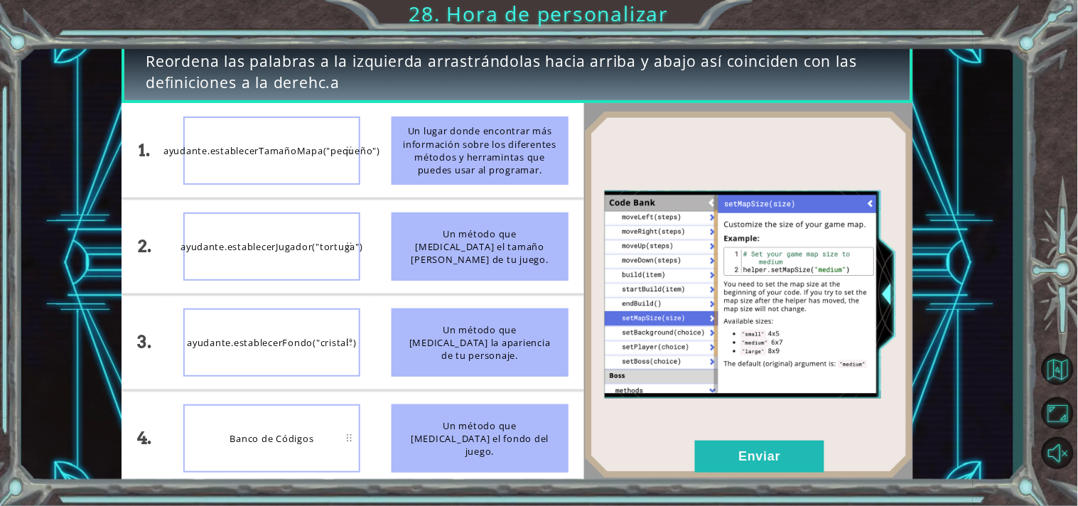
drag, startPoint x: 401, startPoint y: 153, endPoint x: 430, endPoint y: 210, distance: 63.5
click at [430, 210] on ul "Un lugar donde encontrar más información sobre los diferentes métodos y herrami…" at bounding box center [480, 294] width 208 height 382
click at [280, 151] on div "ayudante.establecerTamañoMapa("pequeño")" at bounding box center [271, 151] width 177 height 68
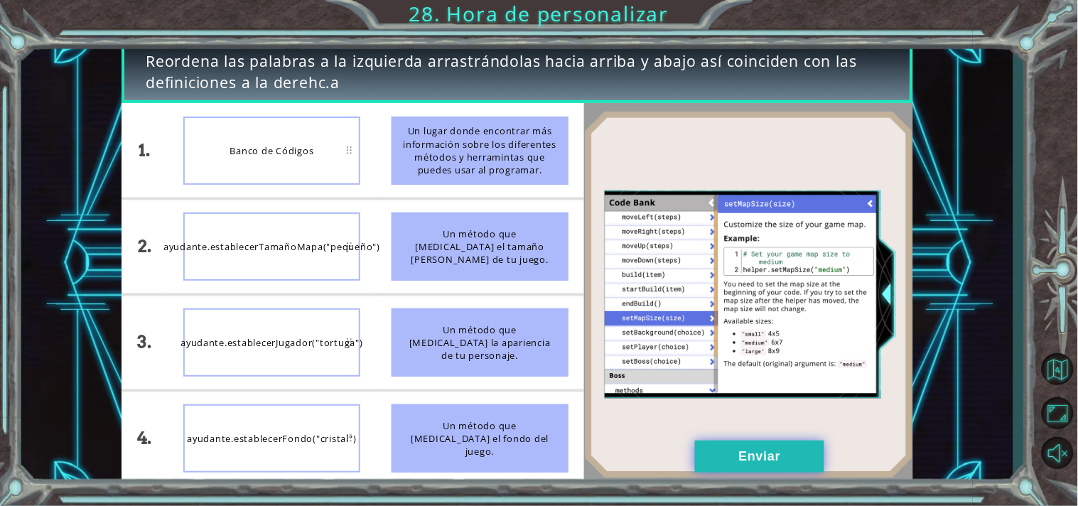
click at [732, 458] on button "Enviar" at bounding box center [759, 456] width 129 height 32
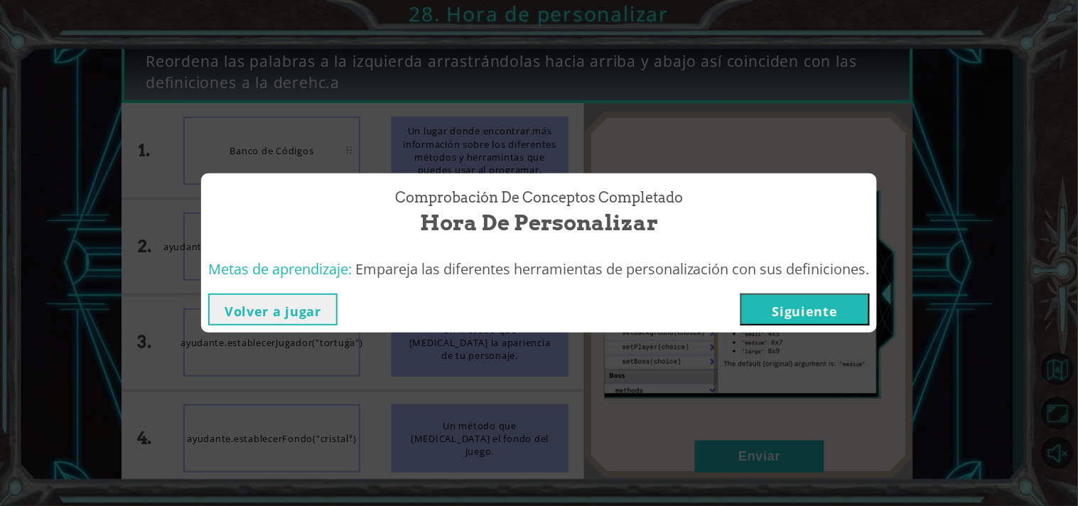
click at [796, 299] on button "Siguiente" at bounding box center [804, 309] width 129 height 32
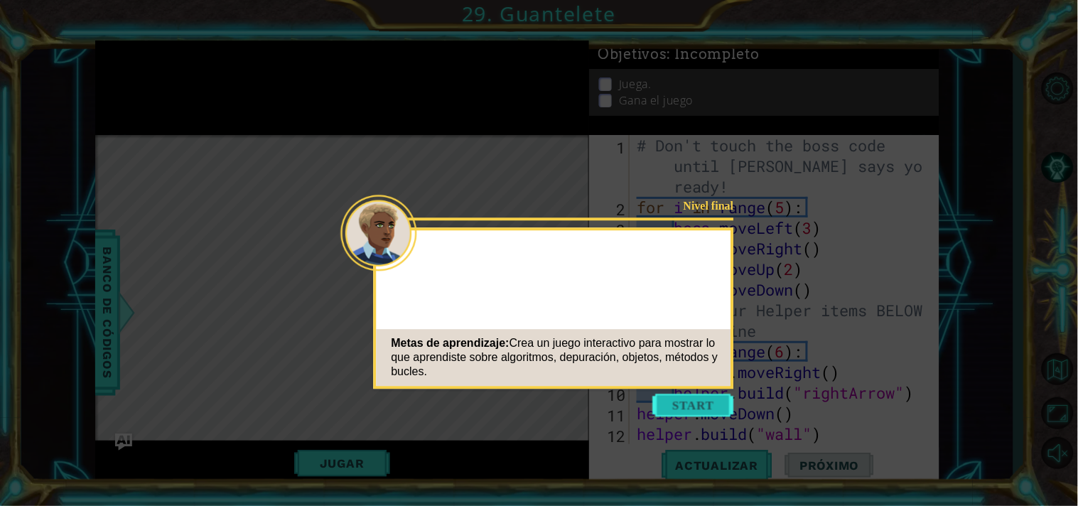
click at [678, 407] on button "Start" at bounding box center [693, 405] width 81 height 23
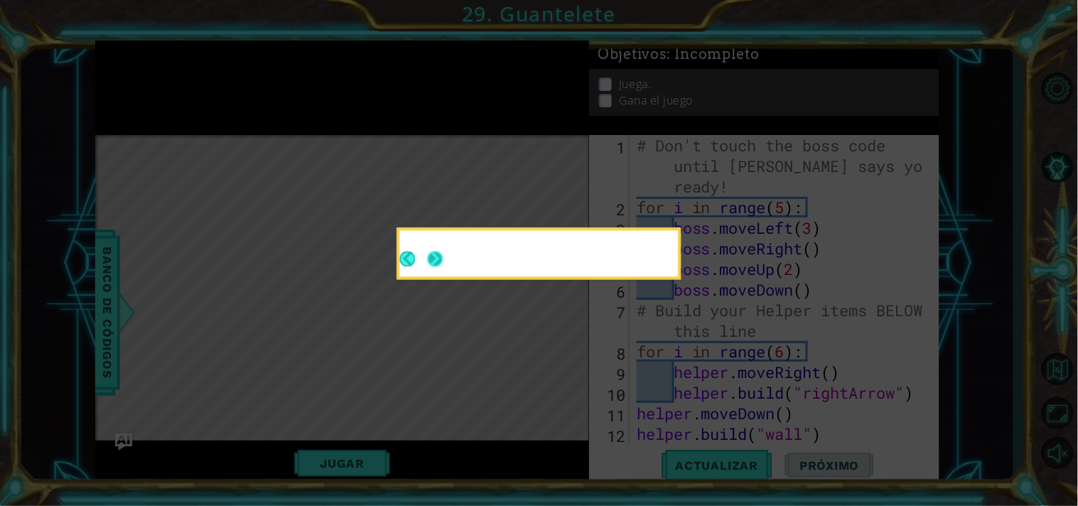
click at [430, 251] on button "Next" at bounding box center [436, 259] width 16 height 16
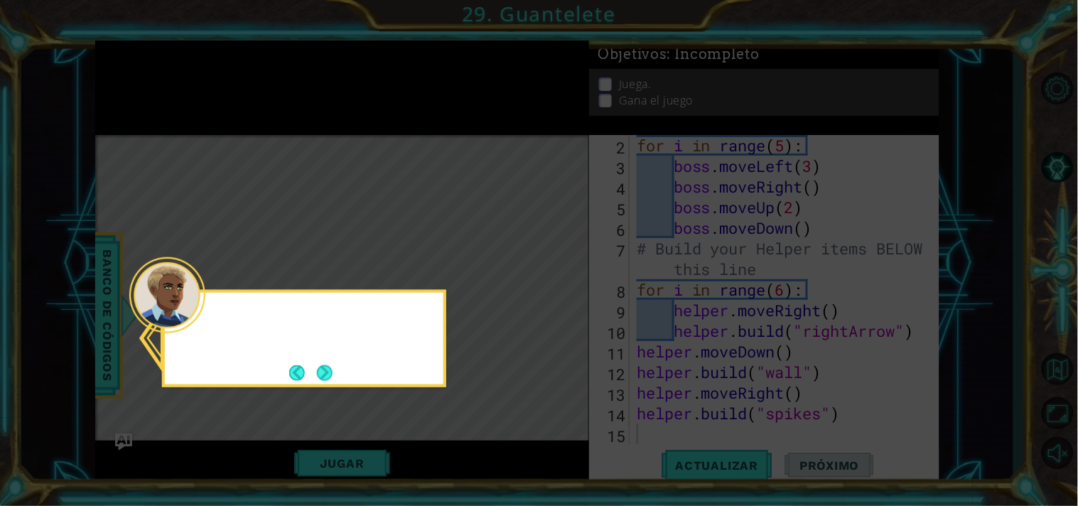
scroll to position [61, 0]
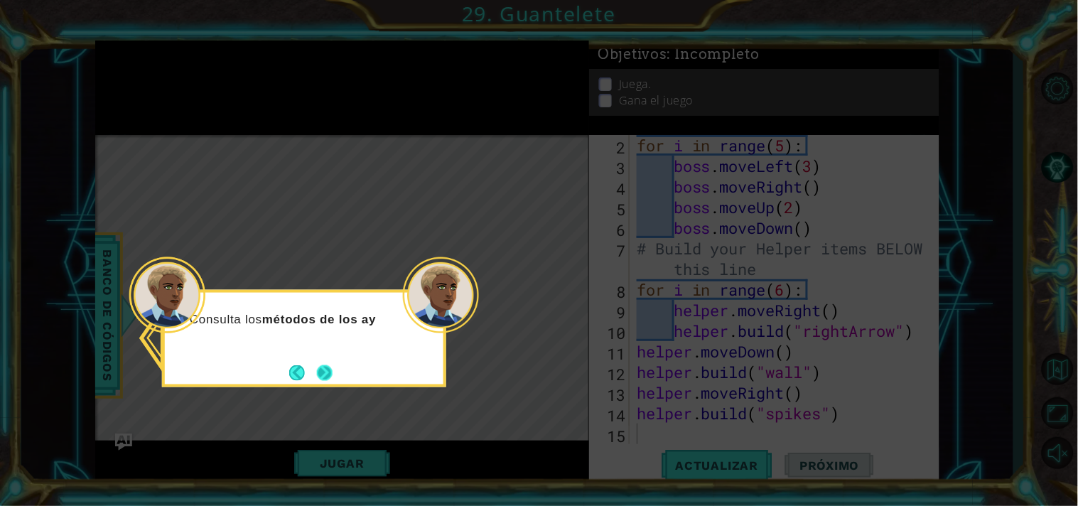
click at [328, 379] on button "Next" at bounding box center [324, 372] width 16 height 16
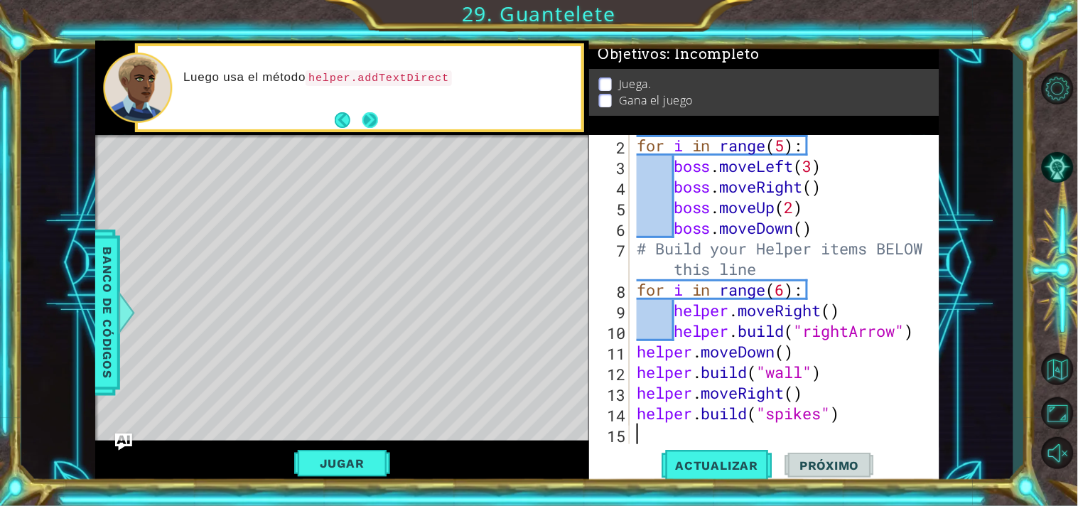
click at [372, 118] on button "Next" at bounding box center [370, 120] width 16 height 16
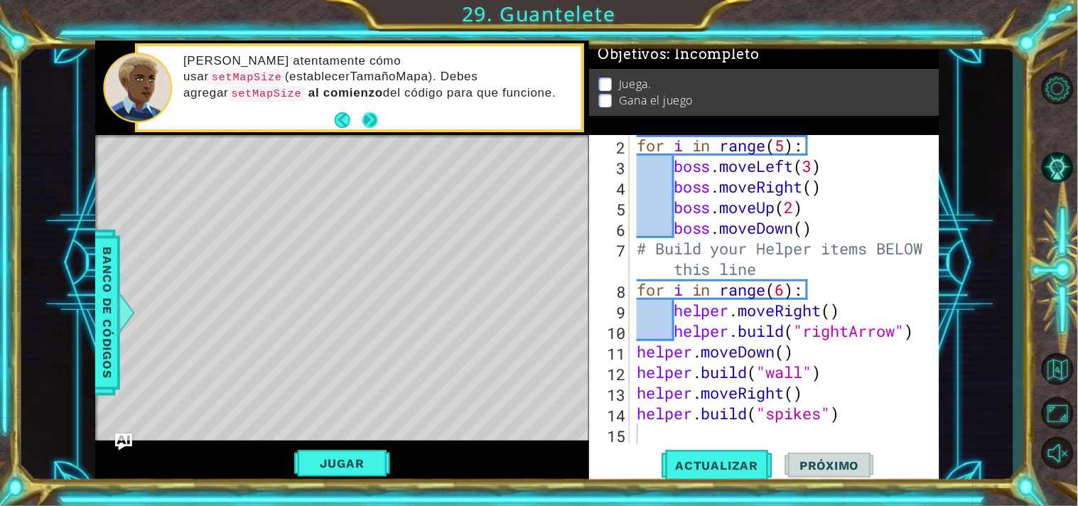
click at [365, 115] on button "Next" at bounding box center [370, 120] width 16 height 16
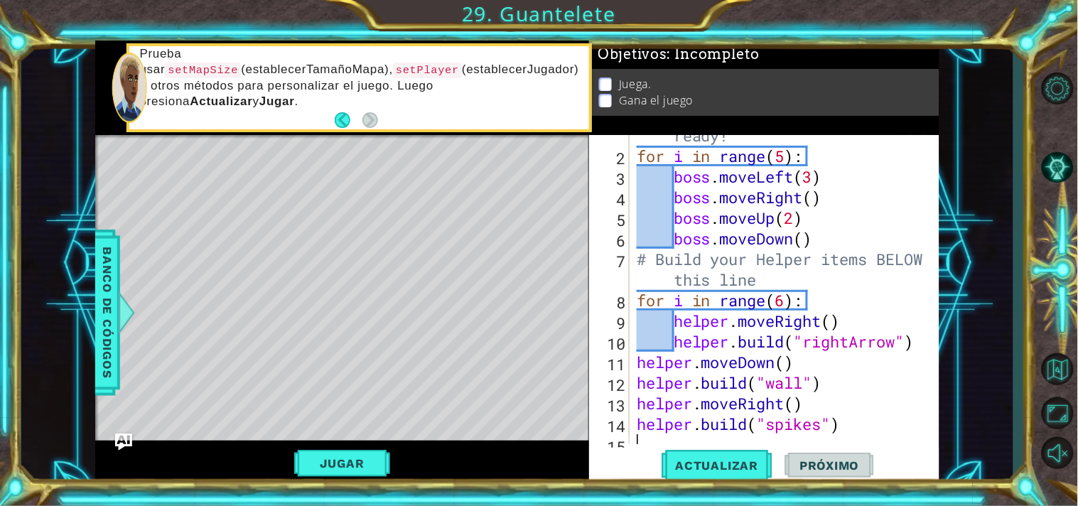
scroll to position [0, 0]
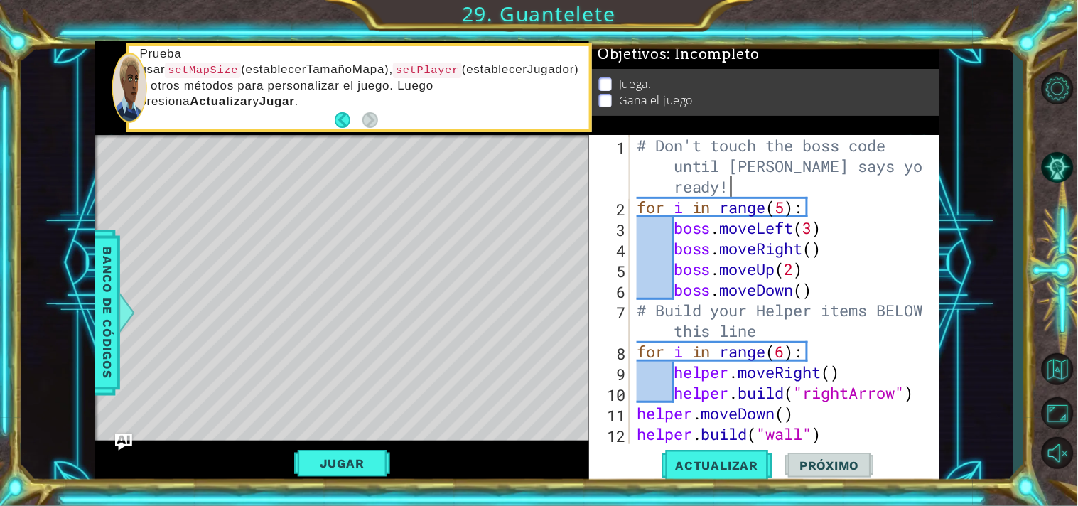
click at [742, 187] on div "# Don't touch the boss code until [PERSON_NAME] says you're ready! for i in ran…" at bounding box center [783, 330] width 298 height 391
type textarea "# Don't touch the boss code until [PERSON_NAME] says you're ready!"
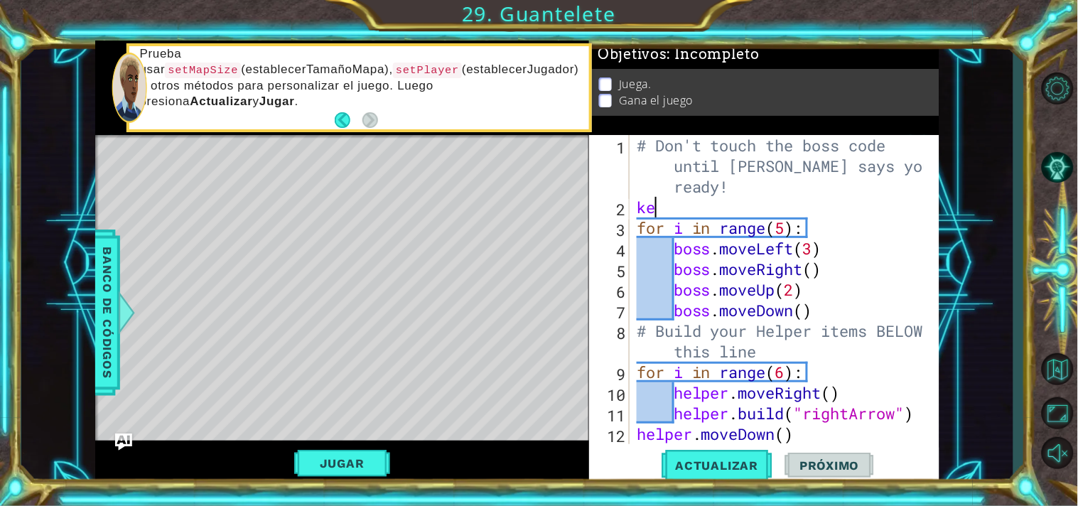
type textarea "k"
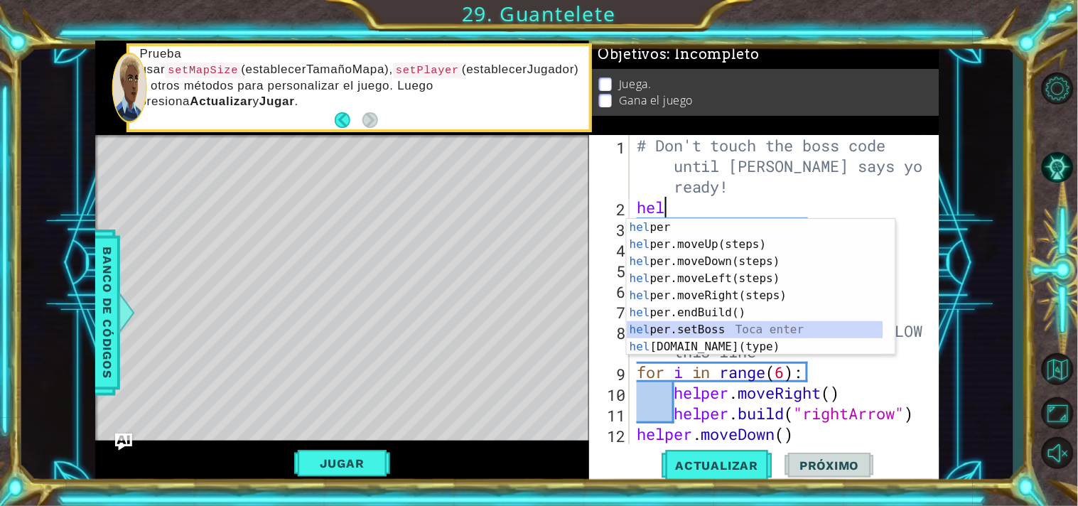
click at [715, 330] on div "hel per Toca enter hel per.moveUp(steps) Toca enter hel per.moveDown(steps) Toc…" at bounding box center [755, 304] width 256 height 171
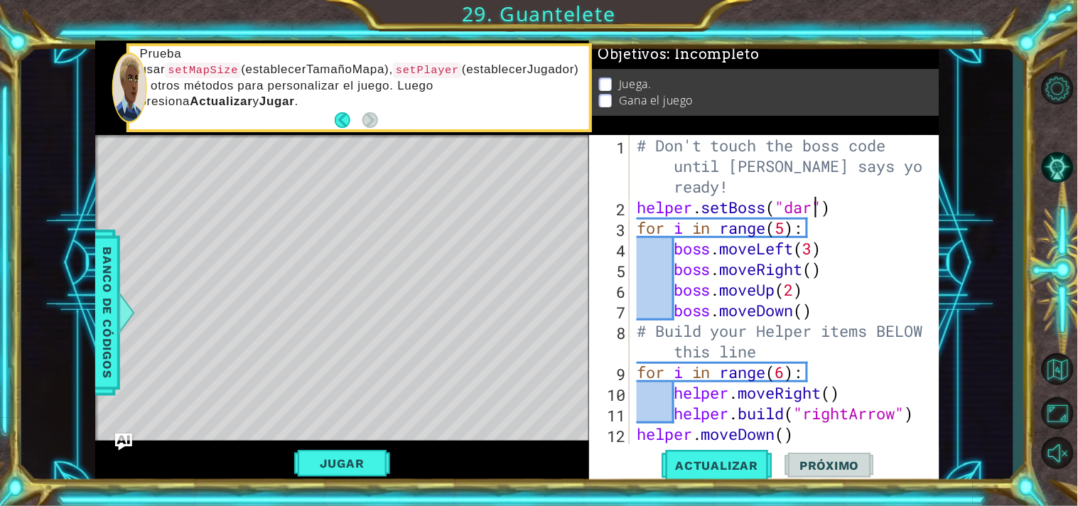
scroll to position [0, 9]
type textarea "helper.setBoss("darkness")"
click at [885, 216] on div "# Don't touch the boss code until [PERSON_NAME] says you're ready! helper . set…" at bounding box center [783, 330] width 298 height 391
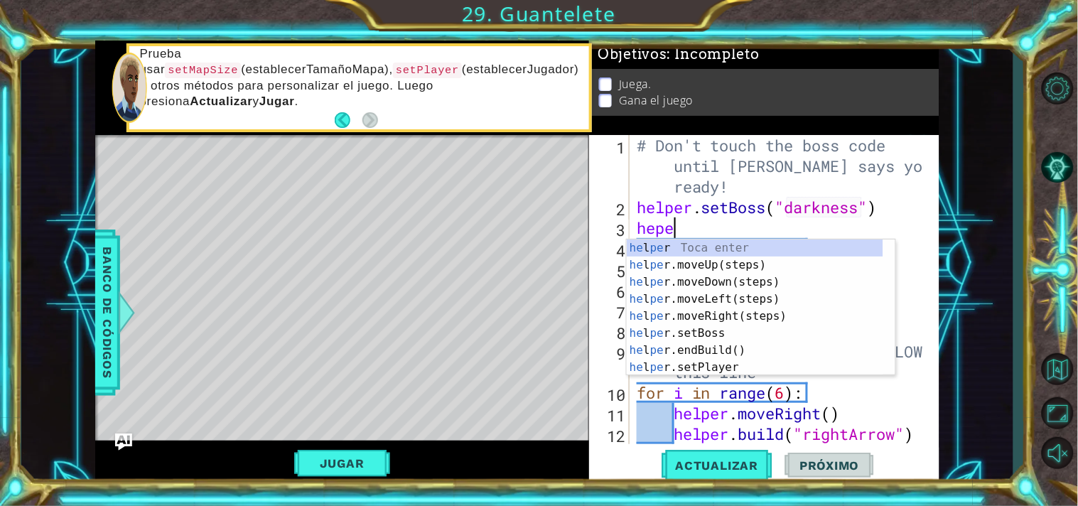
scroll to position [0, 1]
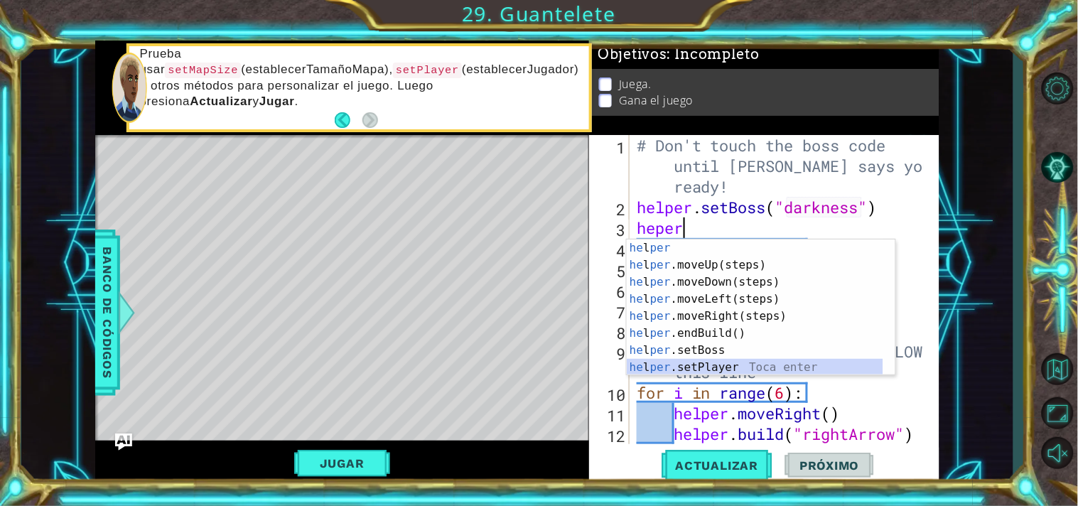
click at [735, 372] on div "he l per Toca enter he l per .moveUp(steps) Toca enter he l per .moveDown(steps…" at bounding box center [755, 324] width 256 height 171
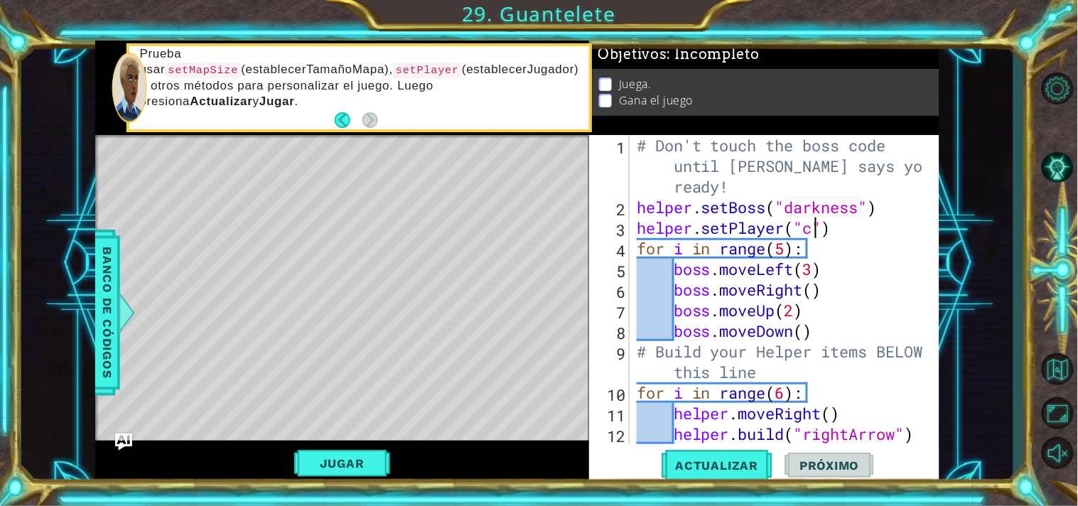
scroll to position [0, 9]
click at [744, 185] on div "# Don't touch the boss code until [PERSON_NAME] says you're ready! helper . set…" at bounding box center [783, 330] width 298 height 391
type textarea "# Don't touch the boss code until [PERSON_NAME] says you're ready!"
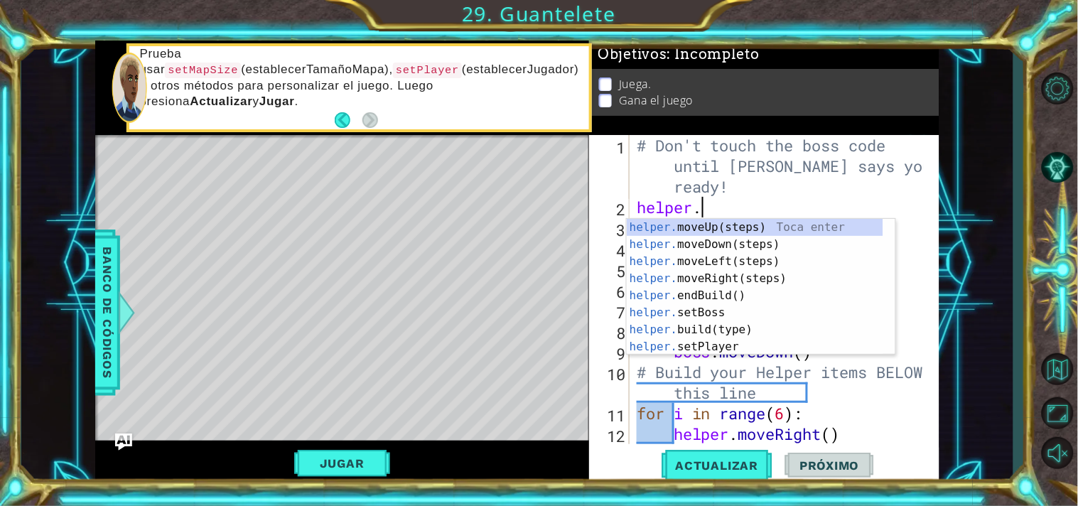
scroll to position [0, 2]
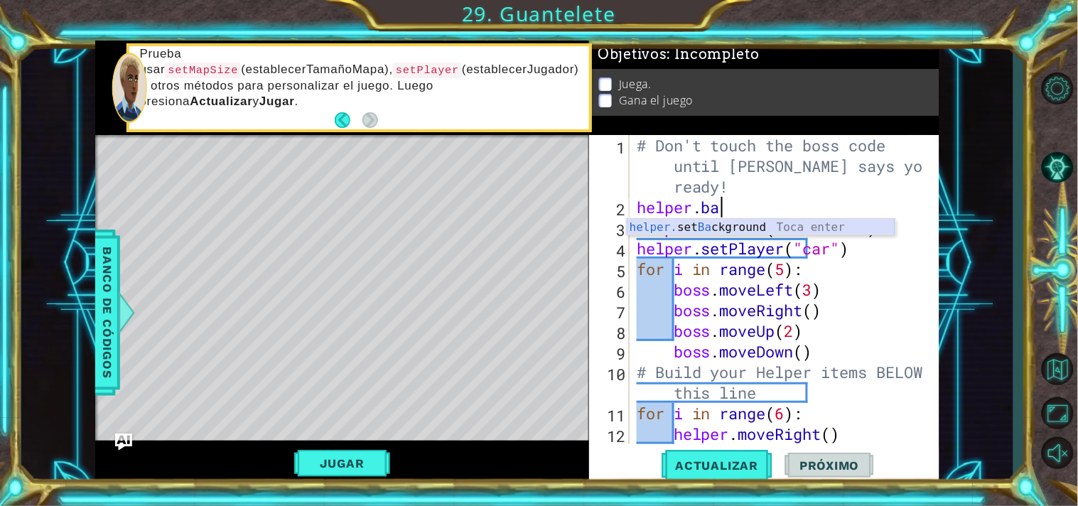
click at [756, 225] on div "helper. set Ba ckground Toca enter" at bounding box center [761, 244] width 269 height 51
click at [756, 225] on div "# Don't touch the boss code until [PERSON_NAME] says you're ready! helper . ba …" at bounding box center [783, 330] width 298 height 391
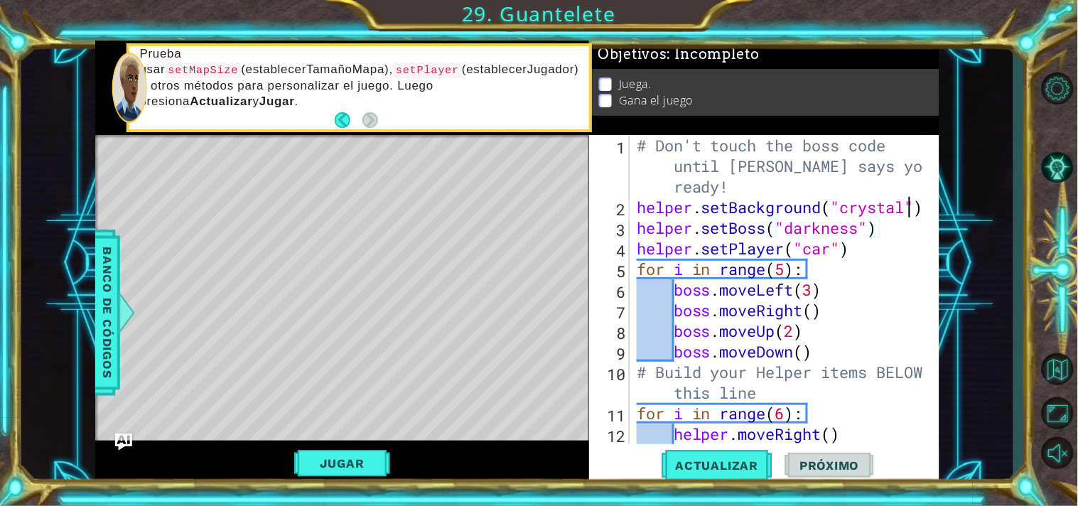
click at [911, 210] on div "# Don't touch the boss code until [PERSON_NAME] says you're ready! helper . set…" at bounding box center [783, 330] width 298 height 391
type textarea "helper.setBackground("sand")"
click at [719, 458] on span "Actualizar" at bounding box center [717, 465] width 112 height 14
click at [359, 456] on button "Jugar" at bounding box center [342, 463] width 96 height 27
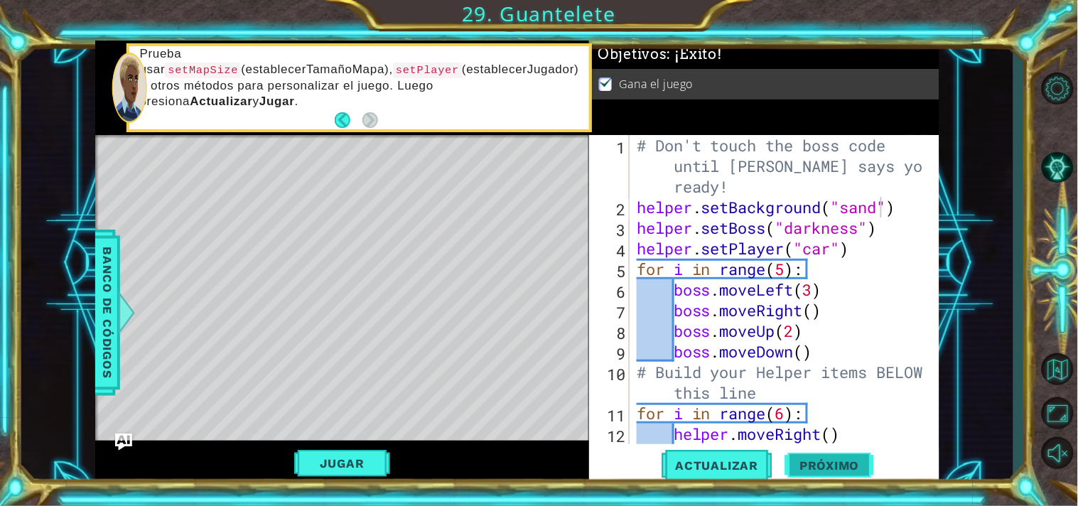
click at [839, 455] on button "Próximo" at bounding box center [829, 465] width 88 height 35
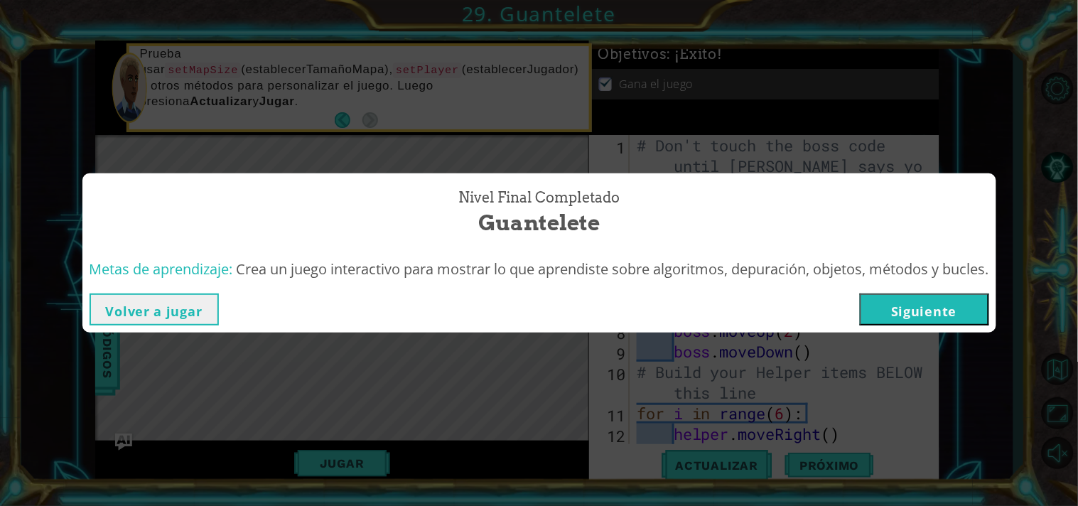
click at [934, 301] on button "Siguiente" at bounding box center [924, 309] width 129 height 32
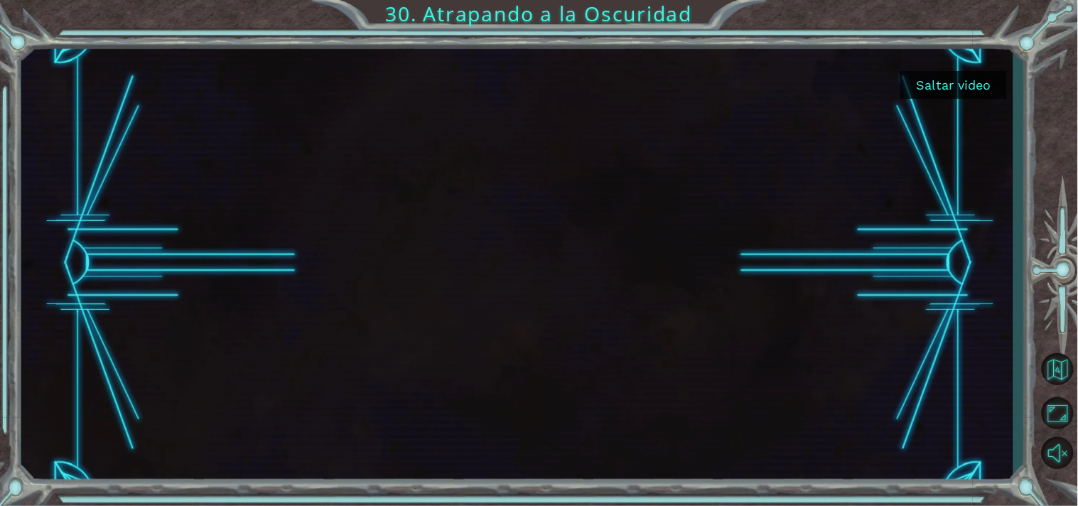
click at [934, 79] on button "Saltar video" at bounding box center [953, 85] width 107 height 28
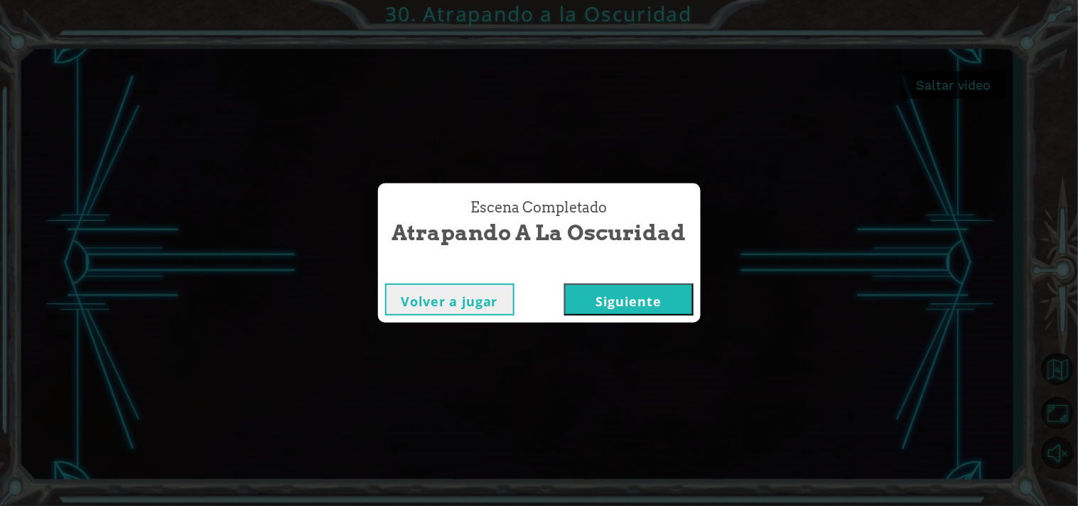
click at [629, 308] on button "Siguiente" at bounding box center [628, 299] width 129 height 32
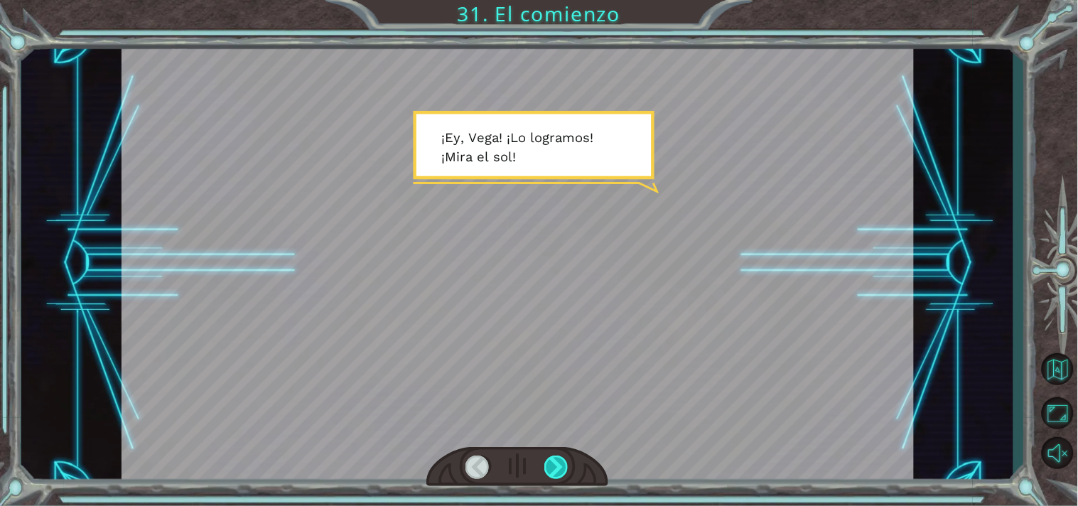
click at [555, 470] on div at bounding box center [556, 467] width 25 height 24
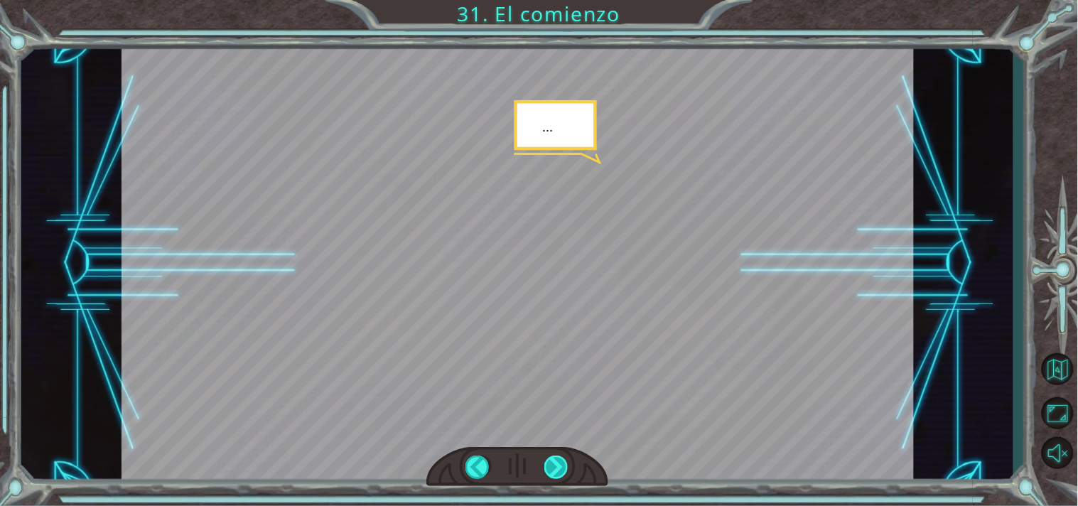
click at [555, 470] on div at bounding box center [556, 467] width 25 height 24
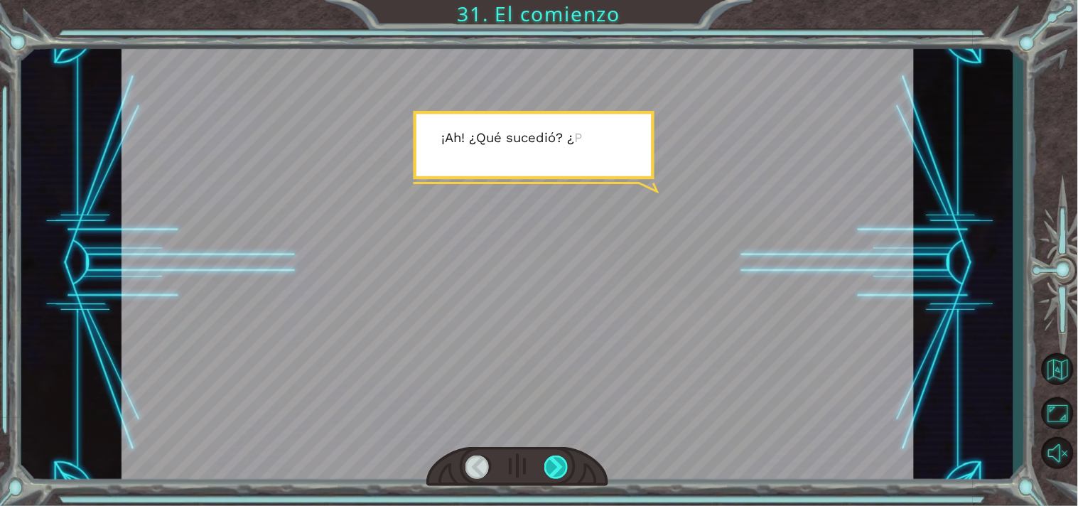
click at [555, 470] on div at bounding box center [556, 467] width 25 height 24
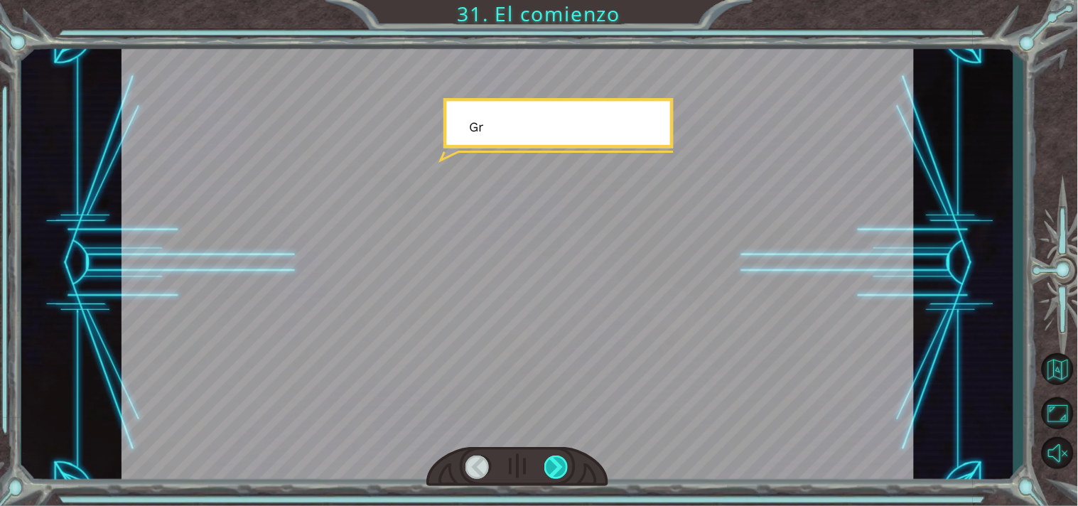
click at [555, 470] on div at bounding box center [556, 467] width 25 height 24
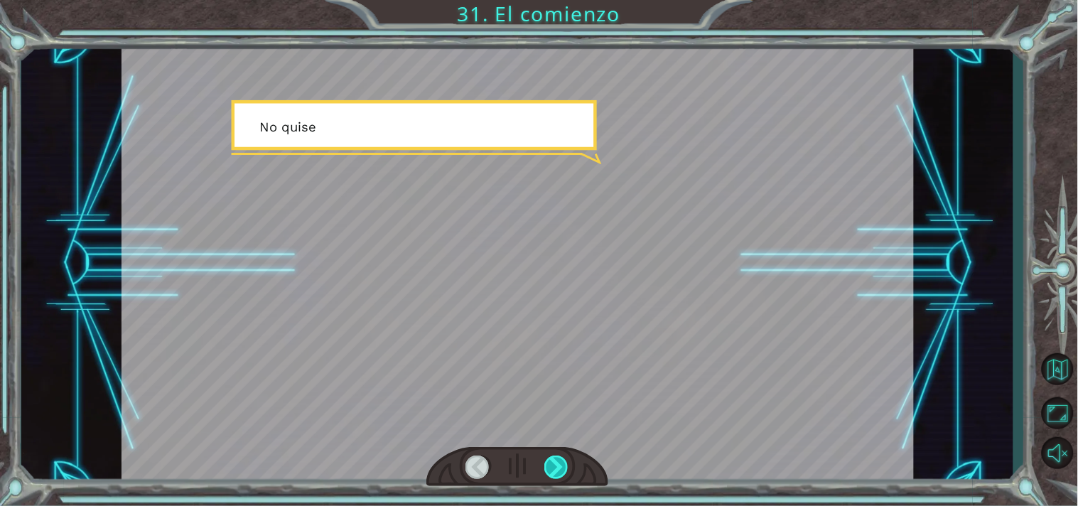
click at [555, 470] on div at bounding box center [556, 467] width 25 height 24
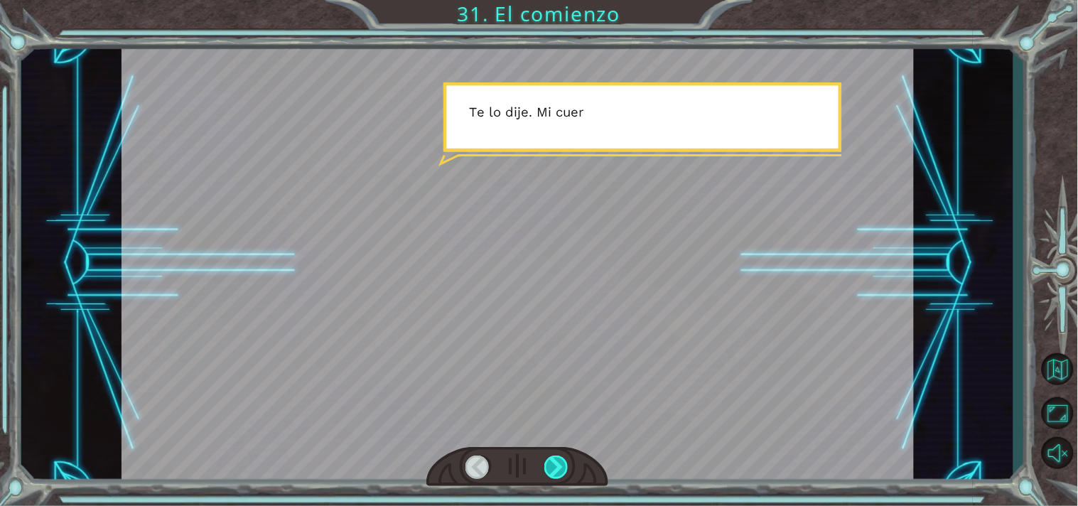
click at [555, 470] on div at bounding box center [556, 467] width 25 height 24
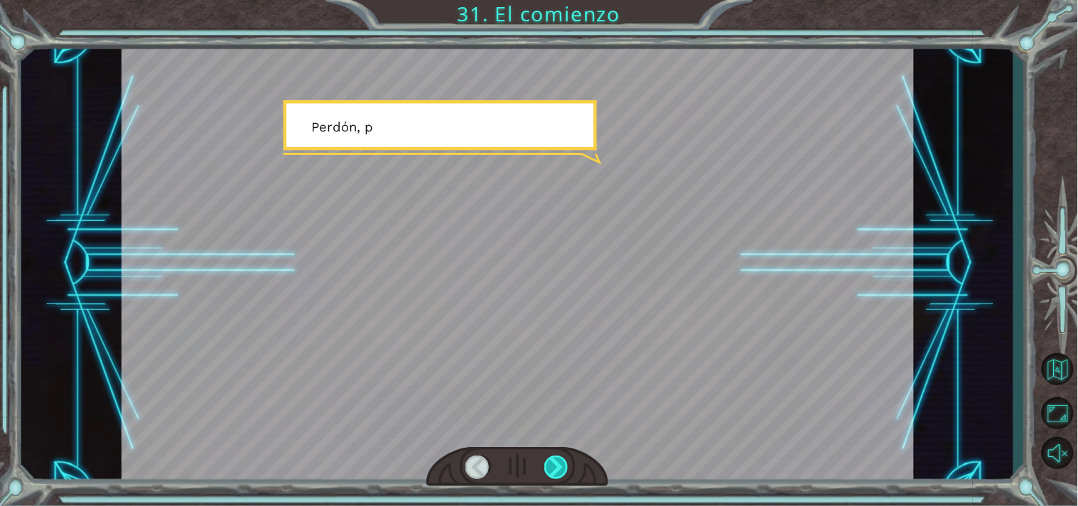
click at [555, 470] on div at bounding box center [556, 467] width 25 height 24
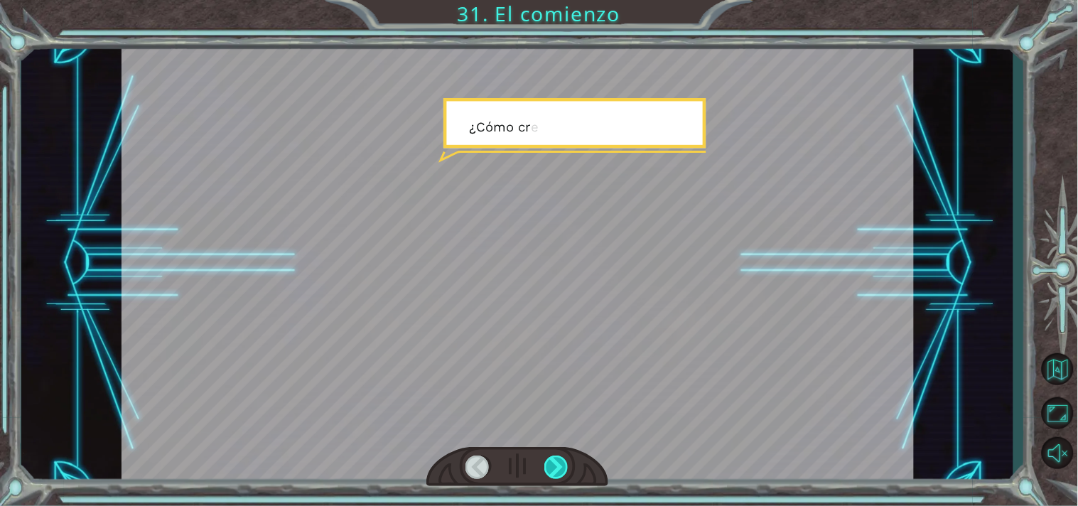
click at [555, 470] on div at bounding box center [556, 467] width 25 height 24
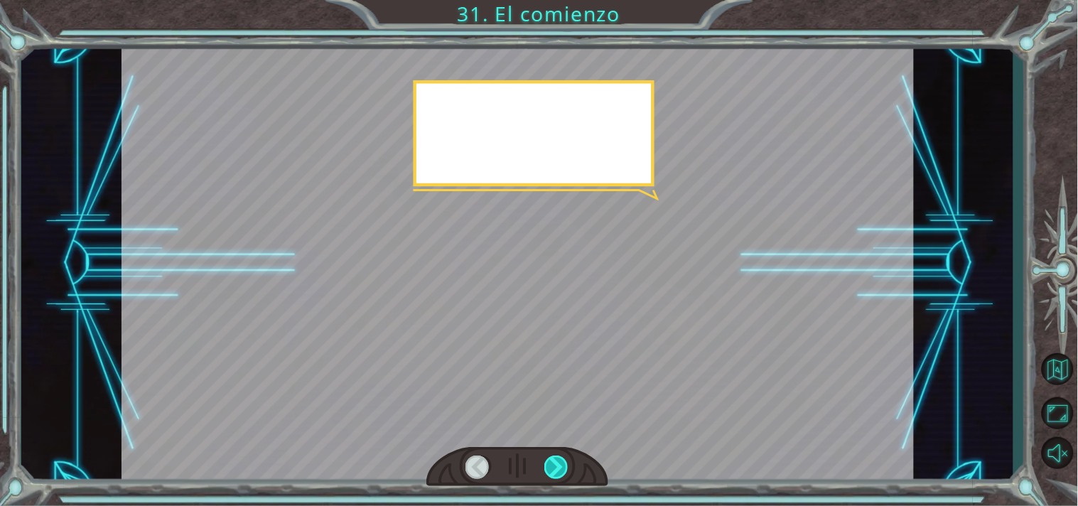
click at [555, 470] on div at bounding box center [556, 467] width 25 height 24
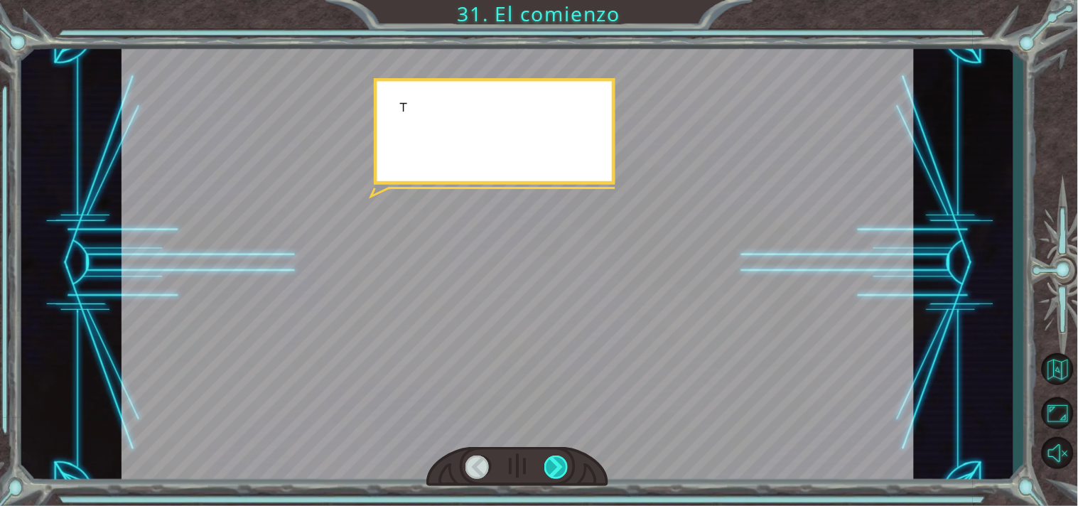
click at [555, 469] on div at bounding box center [556, 467] width 25 height 24
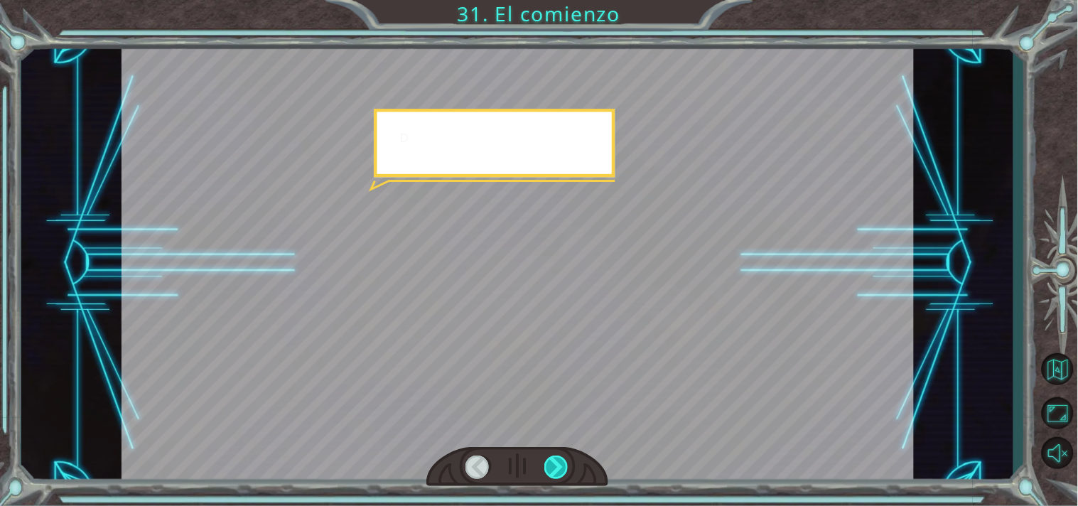
click at [555, 469] on div at bounding box center [556, 467] width 25 height 24
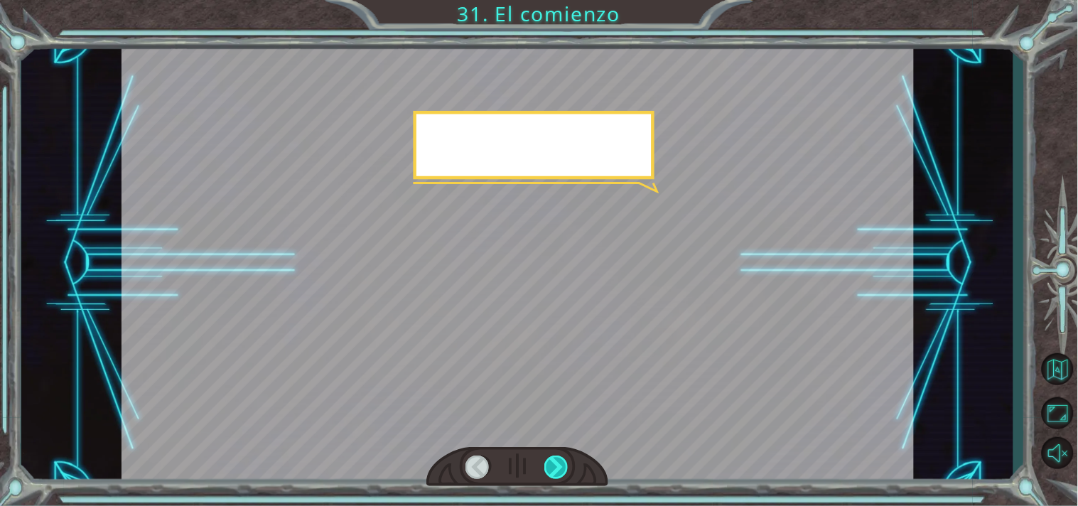
click at [555, 469] on div at bounding box center [556, 467] width 25 height 24
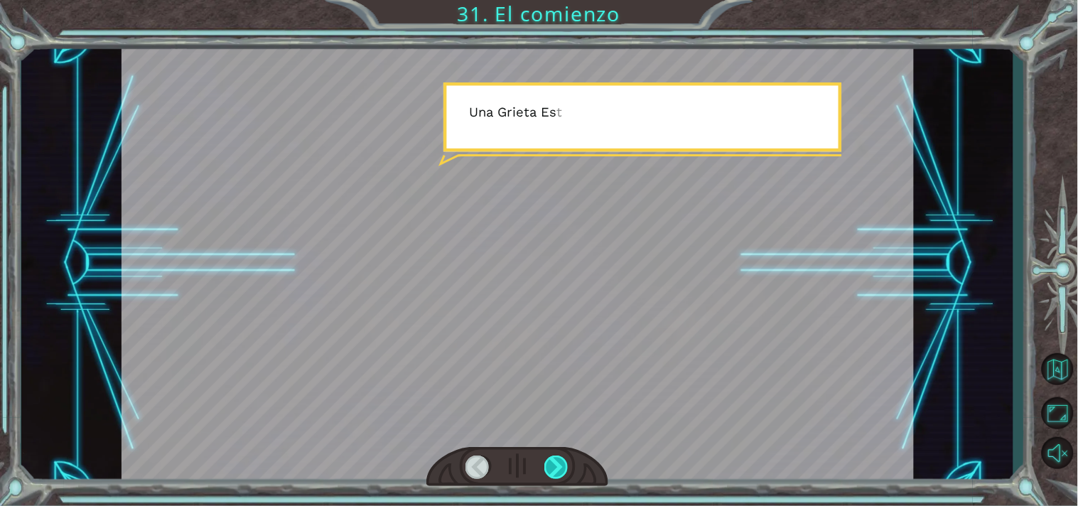
click at [555, 469] on div at bounding box center [556, 467] width 25 height 24
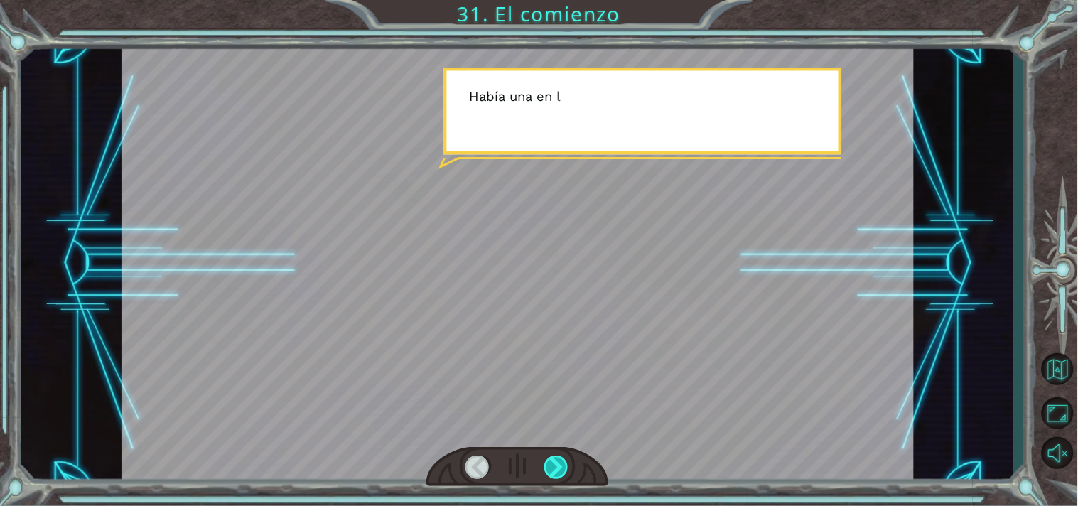
click at [555, 469] on div at bounding box center [556, 467] width 25 height 24
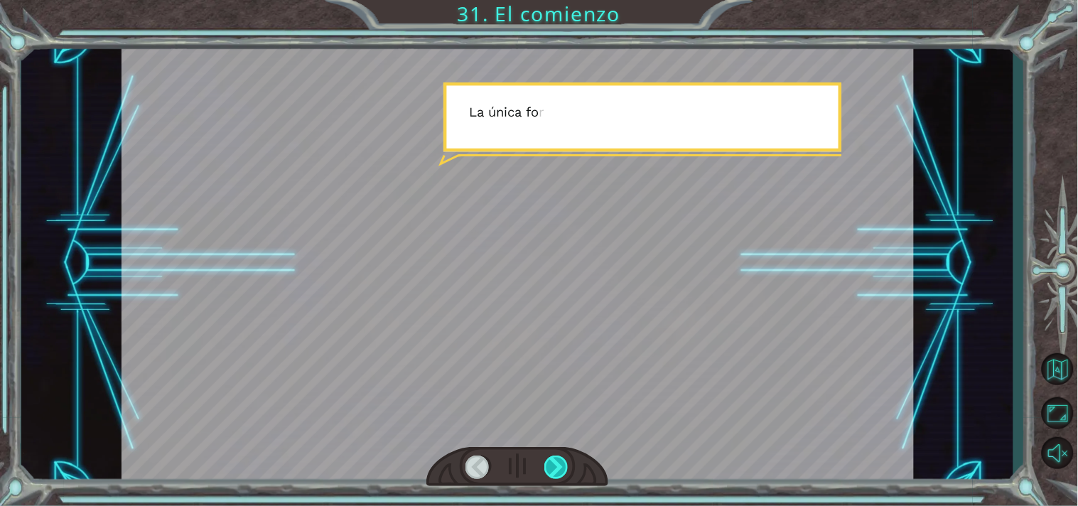
click at [555, 469] on div at bounding box center [556, 467] width 25 height 24
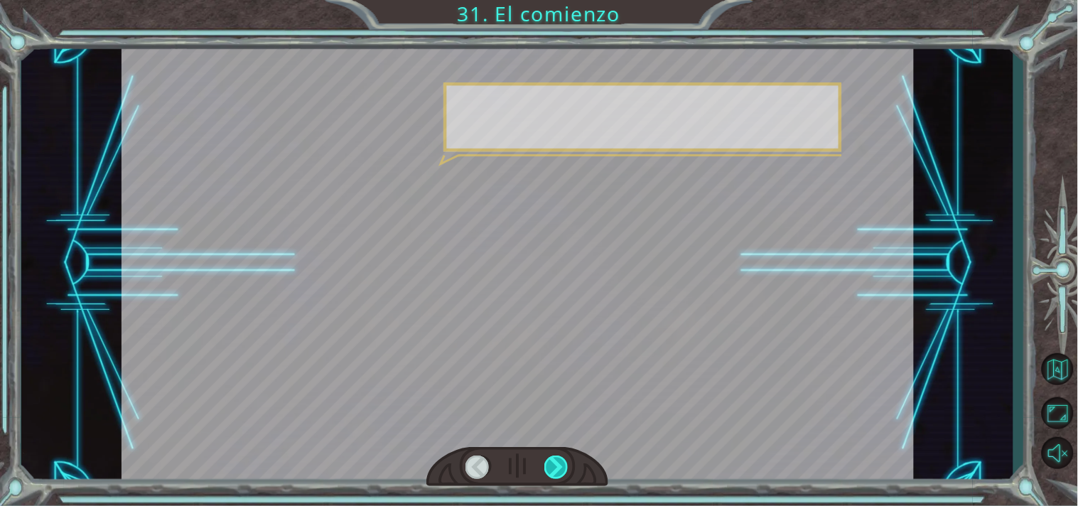
click at [555, 469] on div at bounding box center [556, 467] width 25 height 24
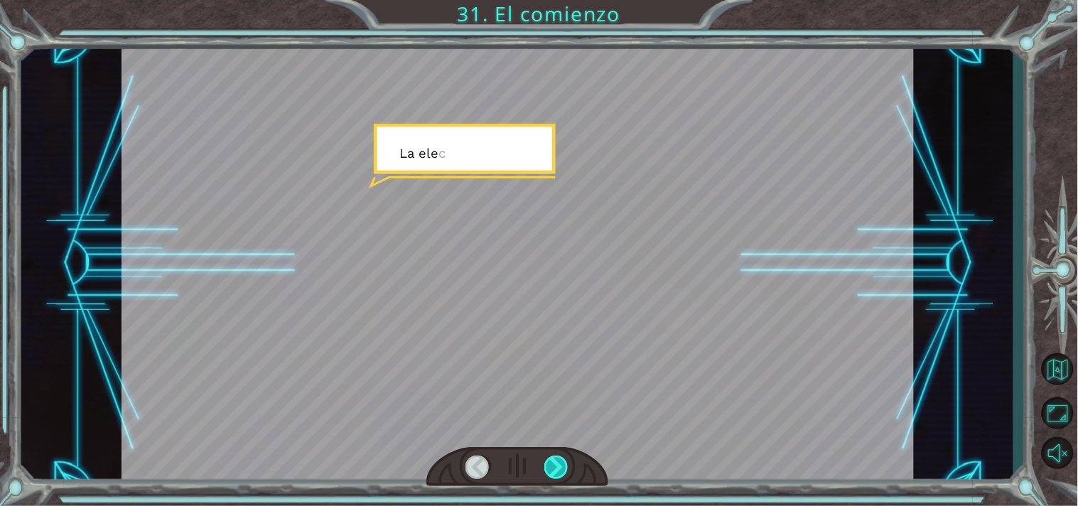
click at [557, 470] on div at bounding box center [556, 467] width 25 height 24
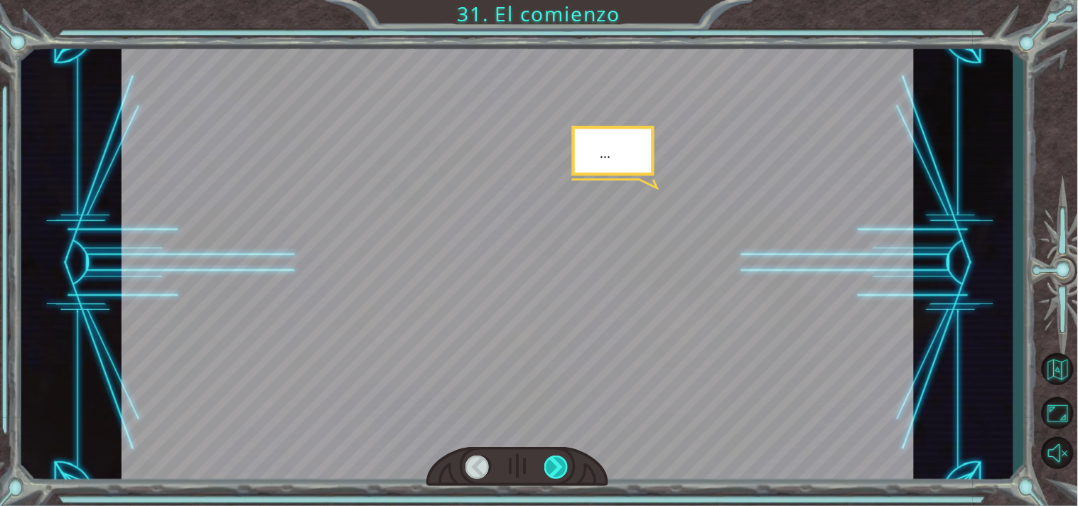
click at [557, 470] on div at bounding box center [556, 467] width 25 height 24
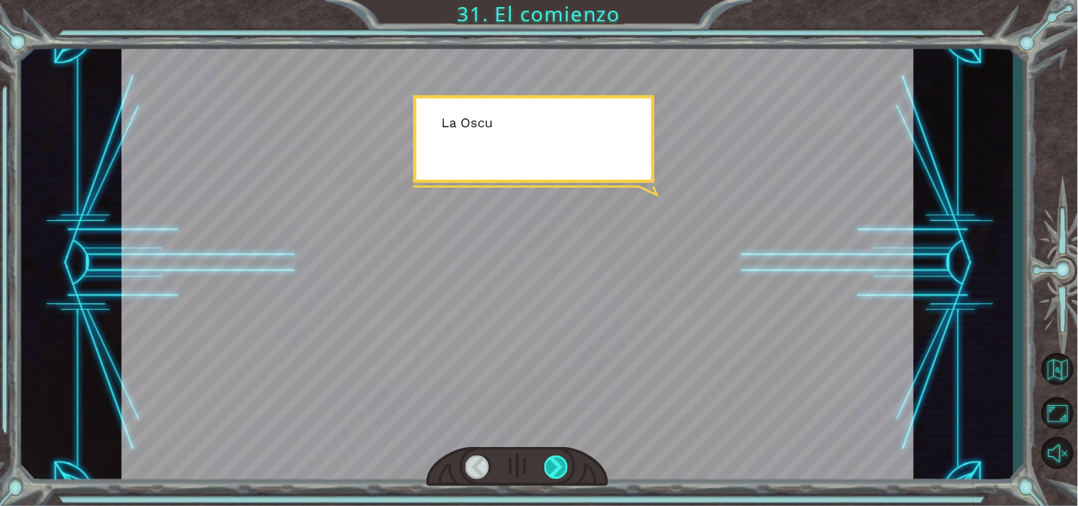
click at [557, 470] on div at bounding box center [556, 467] width 25 height 24
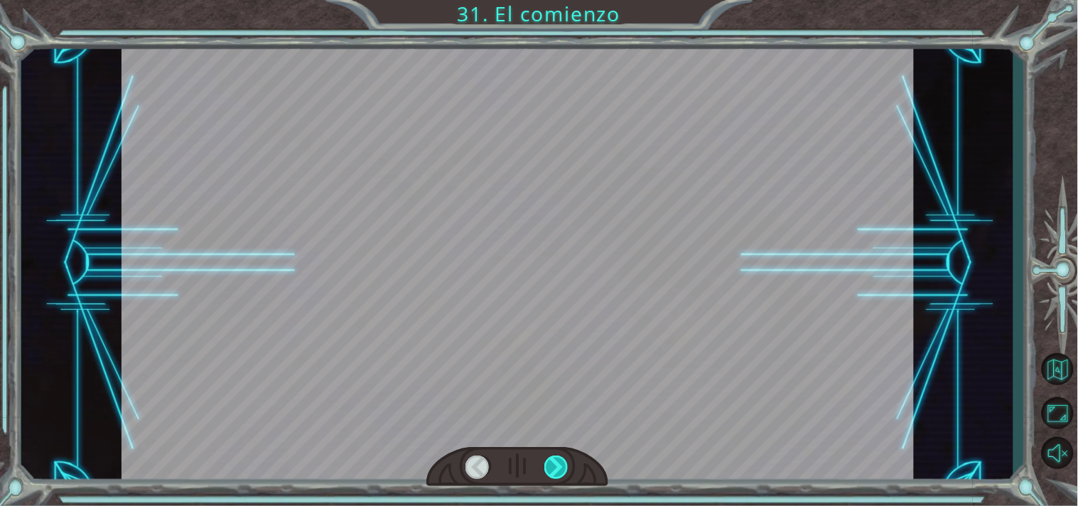
click at [557, 470] on div at bounding box center [556, 467] width 25 height 24
click at [558, 472] on div at bounding box center [556, 467] width 25 height 24
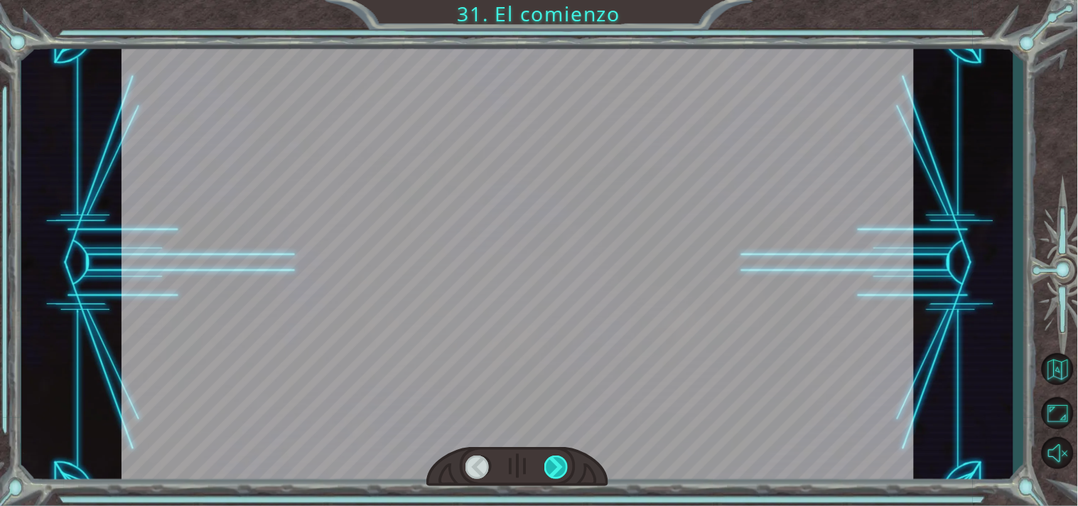
click at [558, 472] on div at bounding box center [556, 467] width 25 height 24
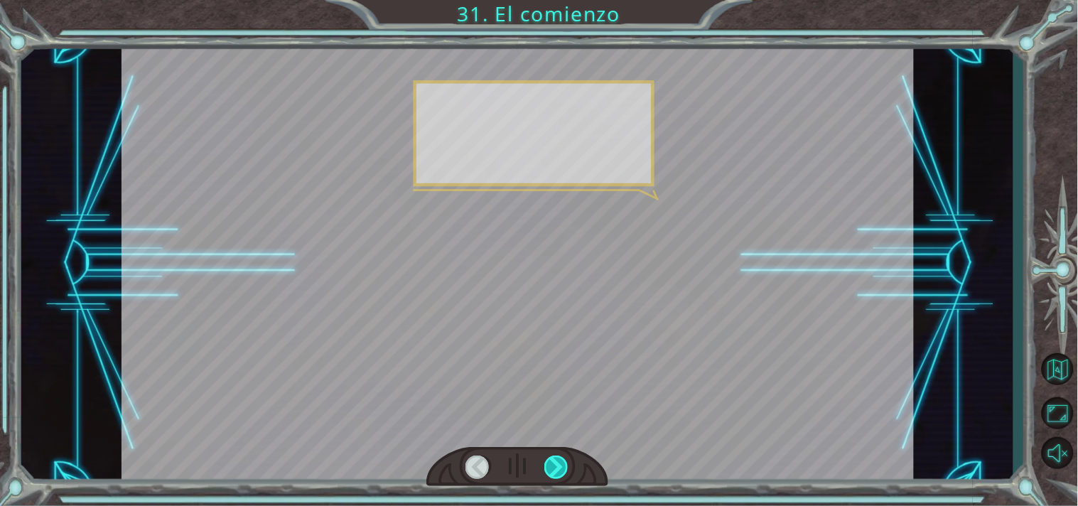
click at [558, 472] on div at bounding box center [556, 467] width 25 height 24
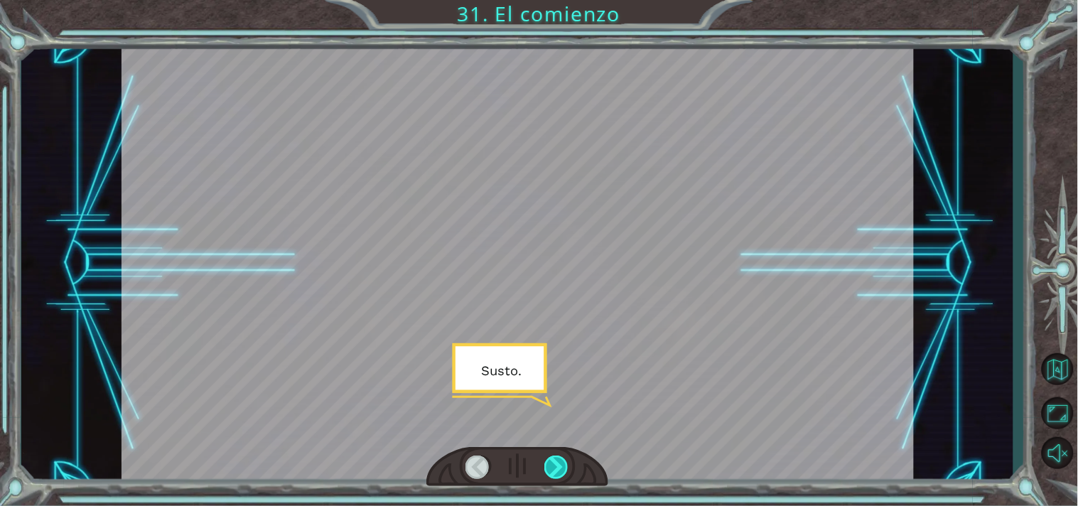
click at [558, 472] on div at bounding box center [556, 467] width 25 height 24
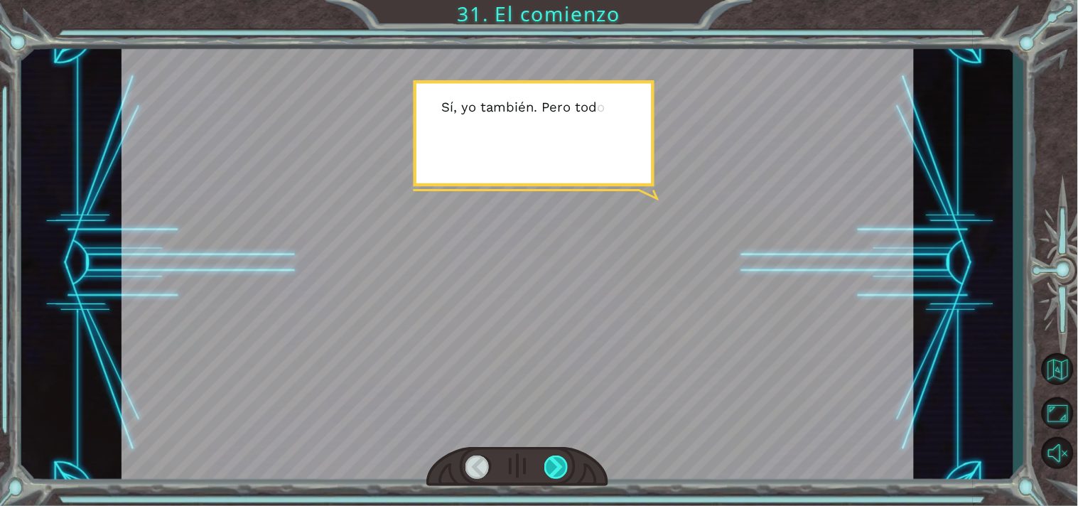
click at [558, 472] on div at bounding box center [556, 467] width 25 height 24
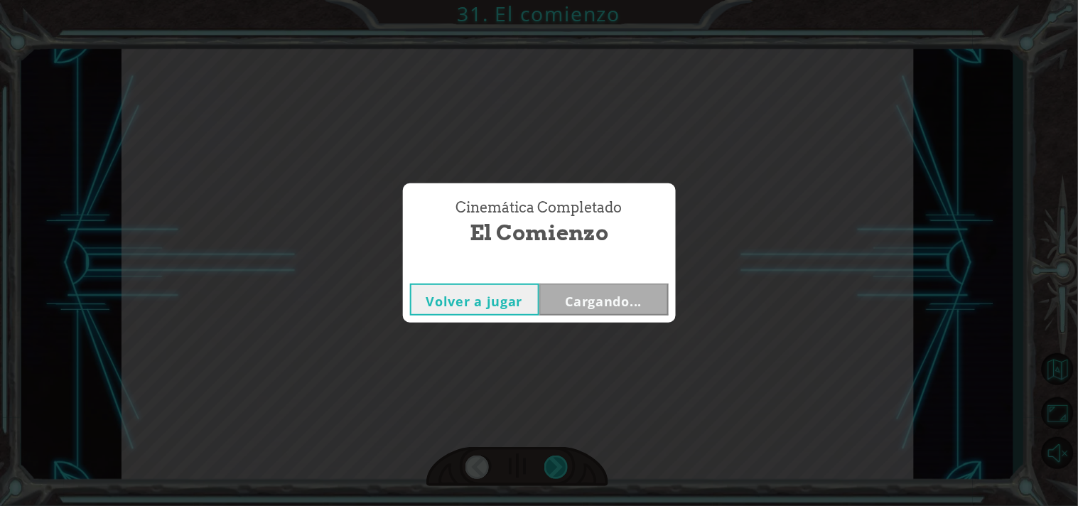
click at [558, 0] on div "Temporary Text ¡ E y , V e g a ! ¡ L o l o g r a m o s ! ¡ M i r a e l s o l ! …" at bounding box center [539, 0] width 1078 height 0
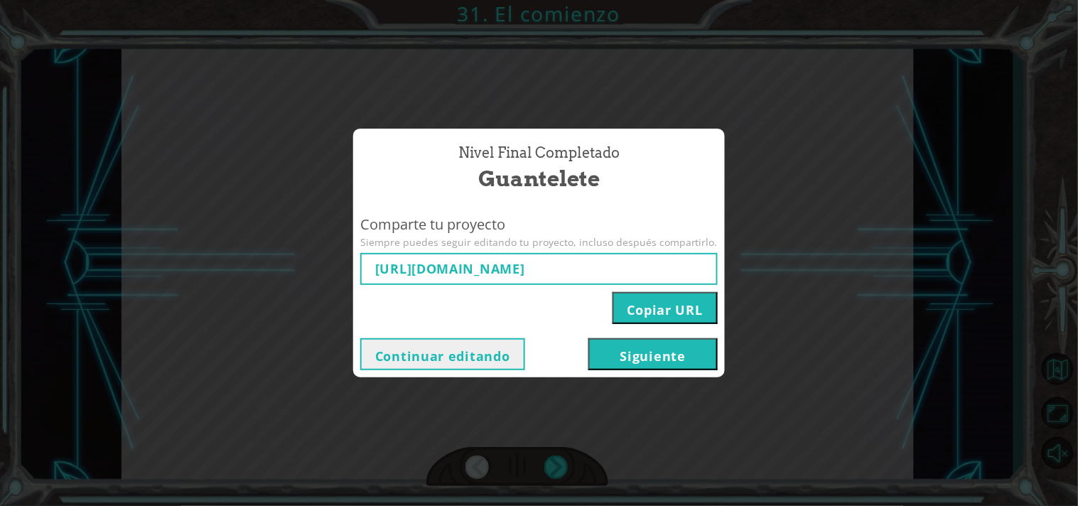
click at [478, 423] on div "Nivel final Completado Guantelete Comparte tu proyecto Siempre puedes seguir ed…" at bounding box center [539, 253] width 1078 height 506
click at [641, 310] on button "Copiar URL" at bounding box center [664, 308] width 105 height 32
click at [398, 357] on button "Continuar editando" at bounding box center [442, 354] width 165 height 32
